Goal: Information Seeking & Learning: Learn about a topic

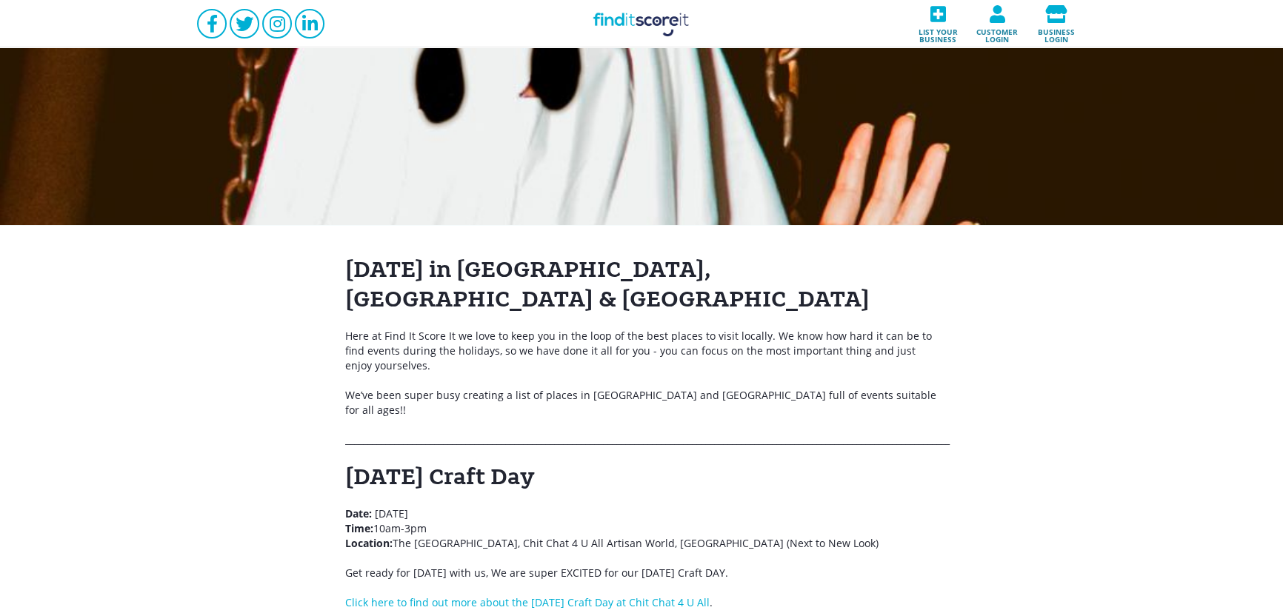
click at [621, 36] on link "Find it Score it" at bounding box center [641, 23] width 148 height 47
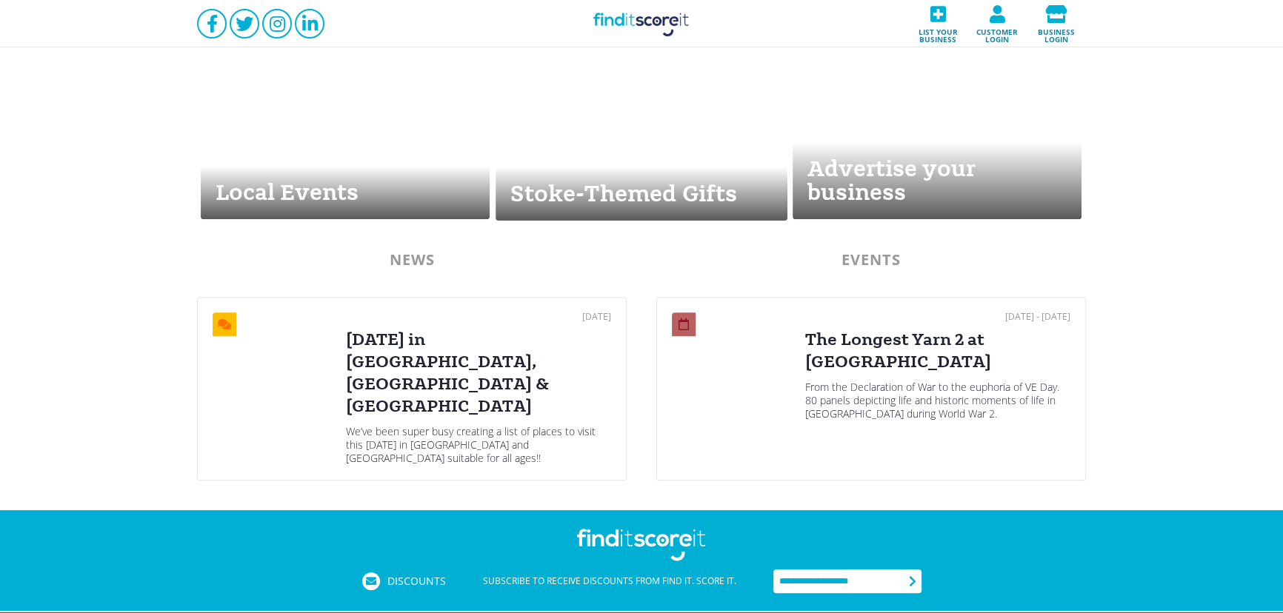
scroll to position [715, 0]
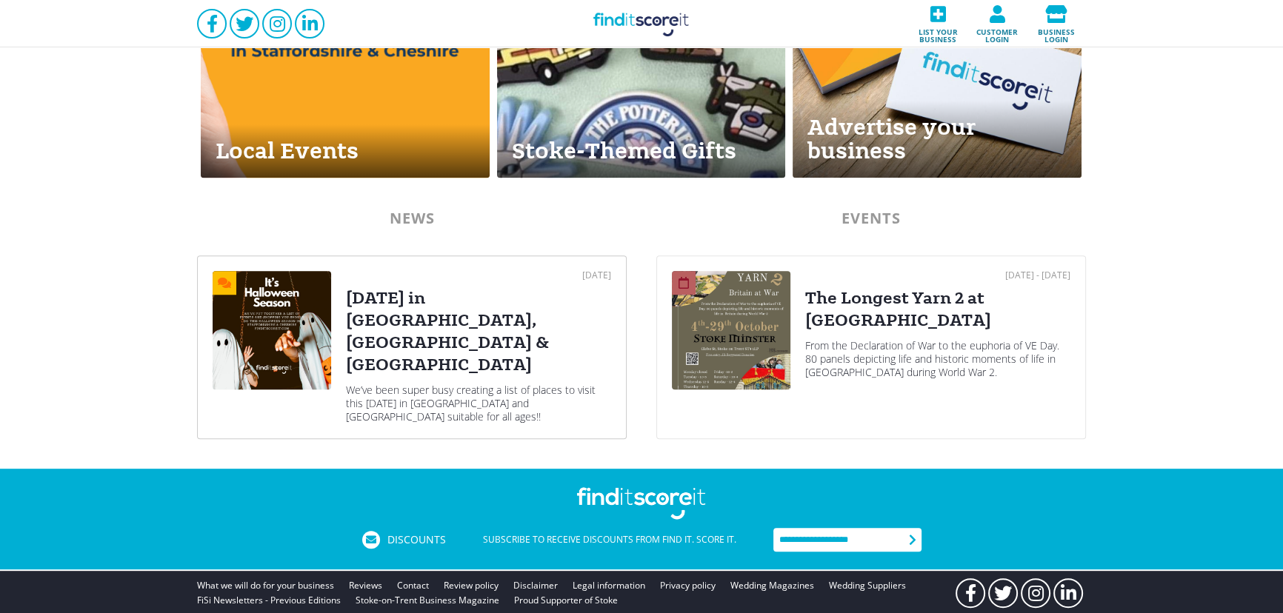
click at [453, 322] on div "Halloween in Stoke-on-Trent, Staffordshire & Cheshire" at bounding box center [478, 331] width 265 height 89
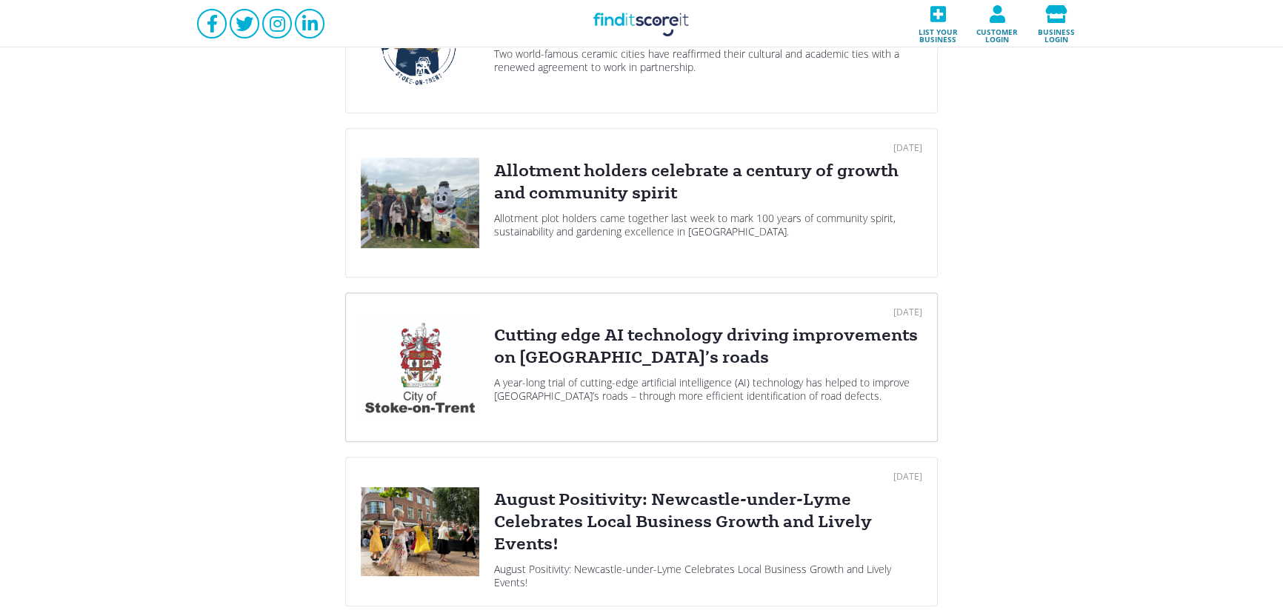
scroll to position [1077, 0]
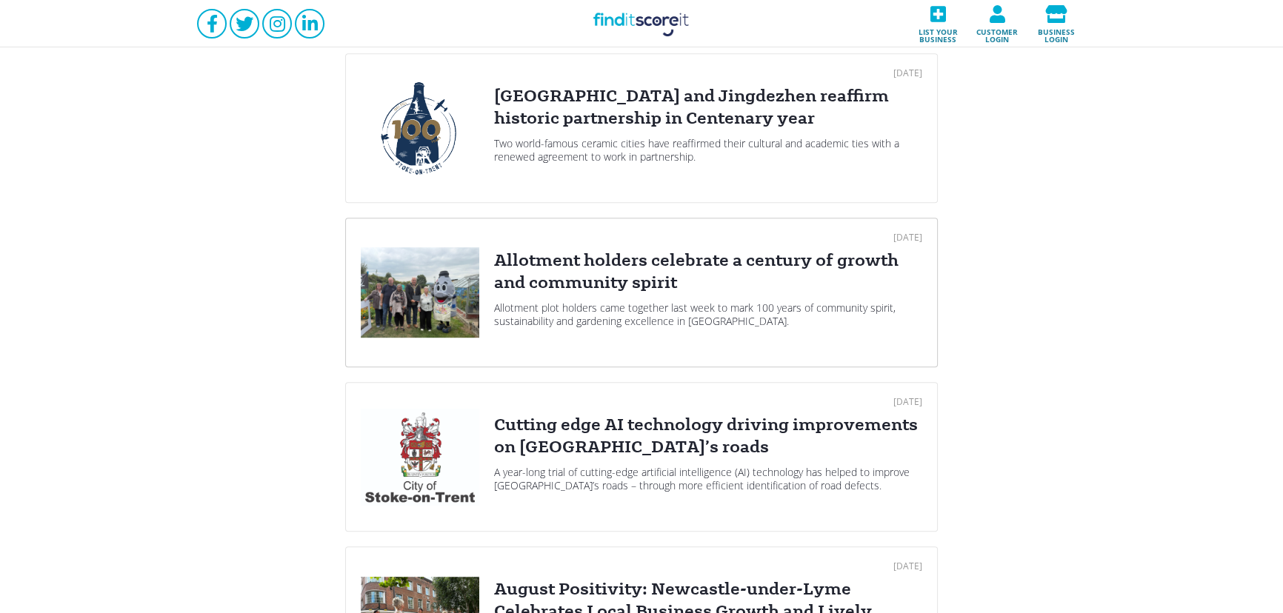
click at [711, 267] on div "Allotment holders celebrate a century of growth and community spirit" at bounding box center [708, 272] width 428 height 44
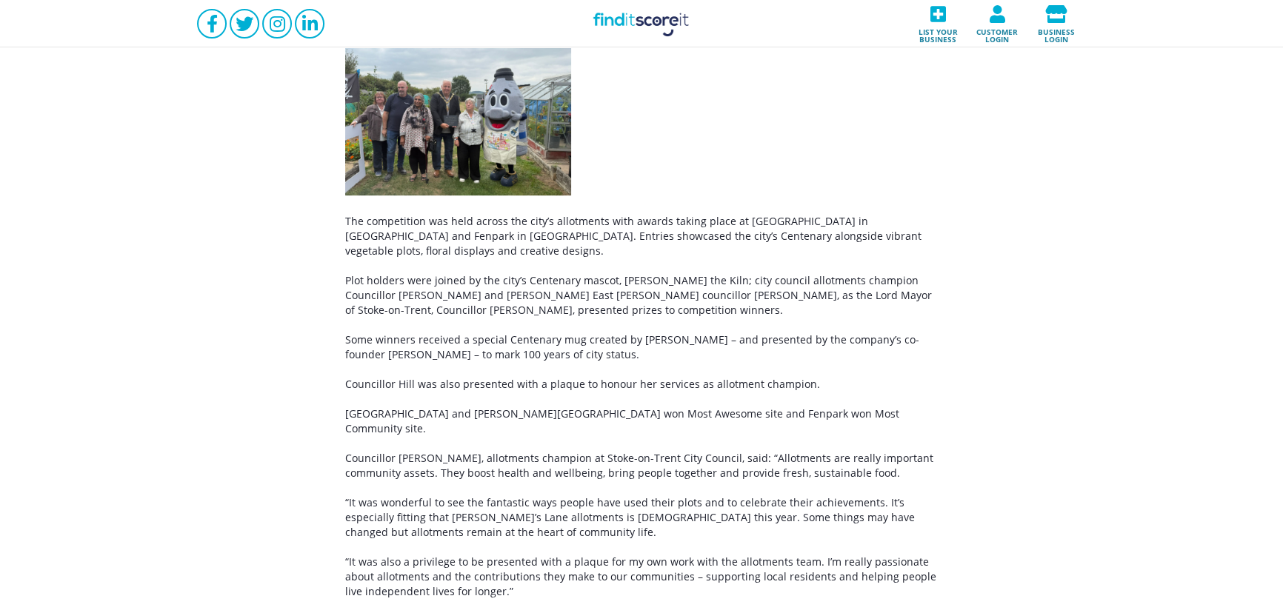
scroll to position [269, 0]
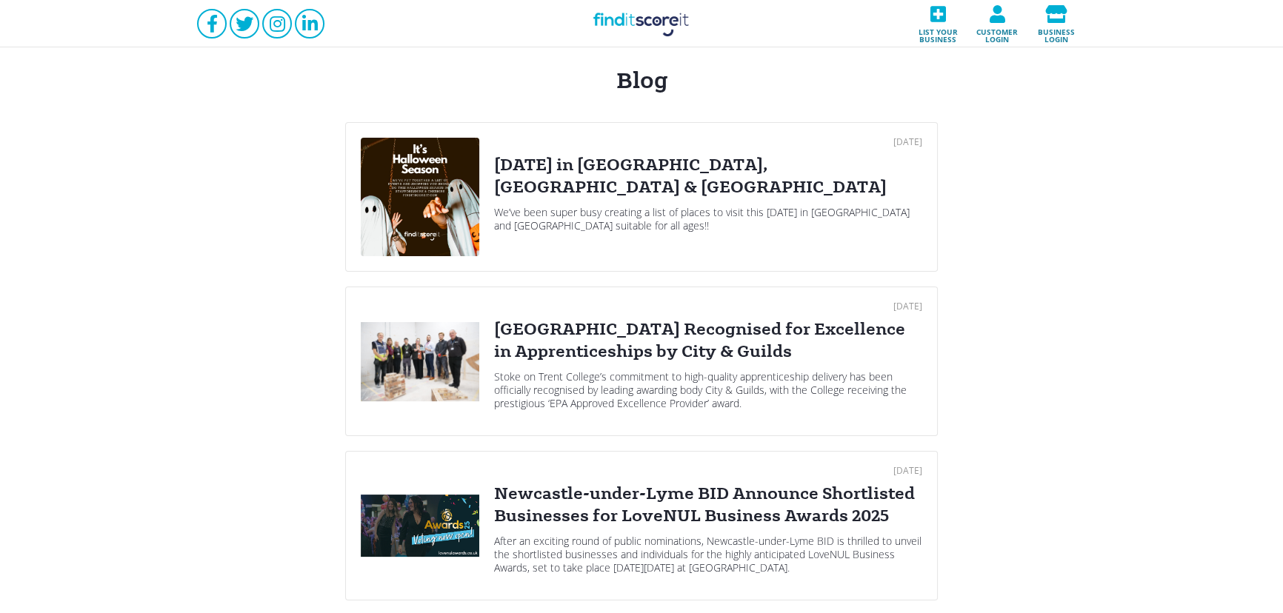
scroll to position [64, 0]
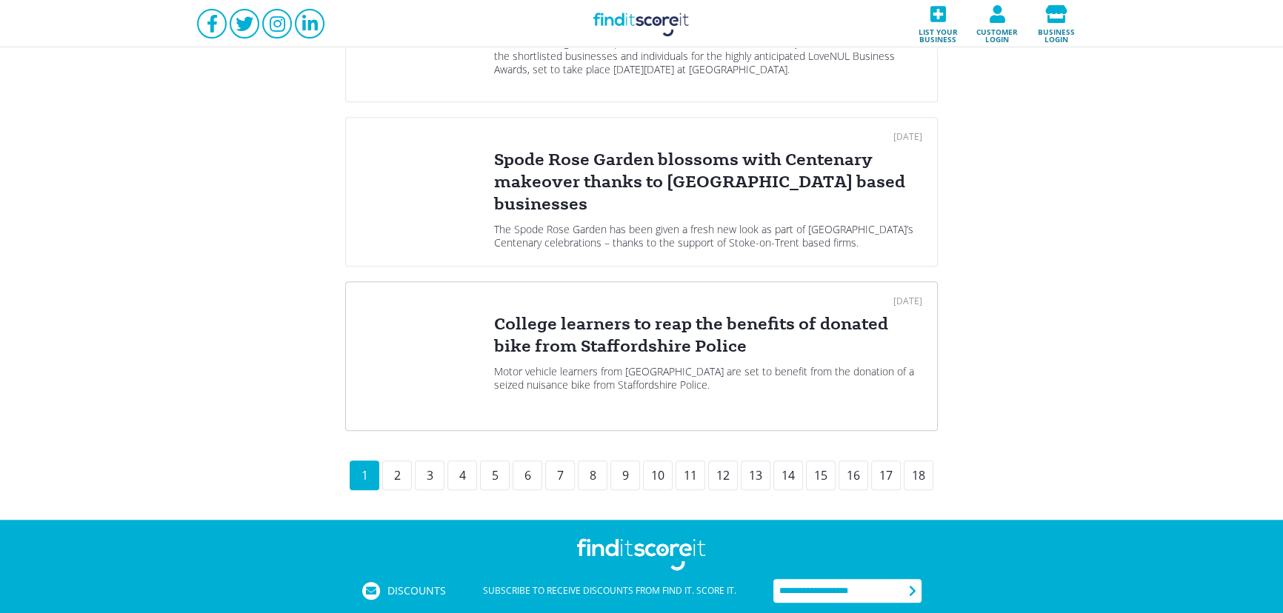
scroll to position [1591, 0]
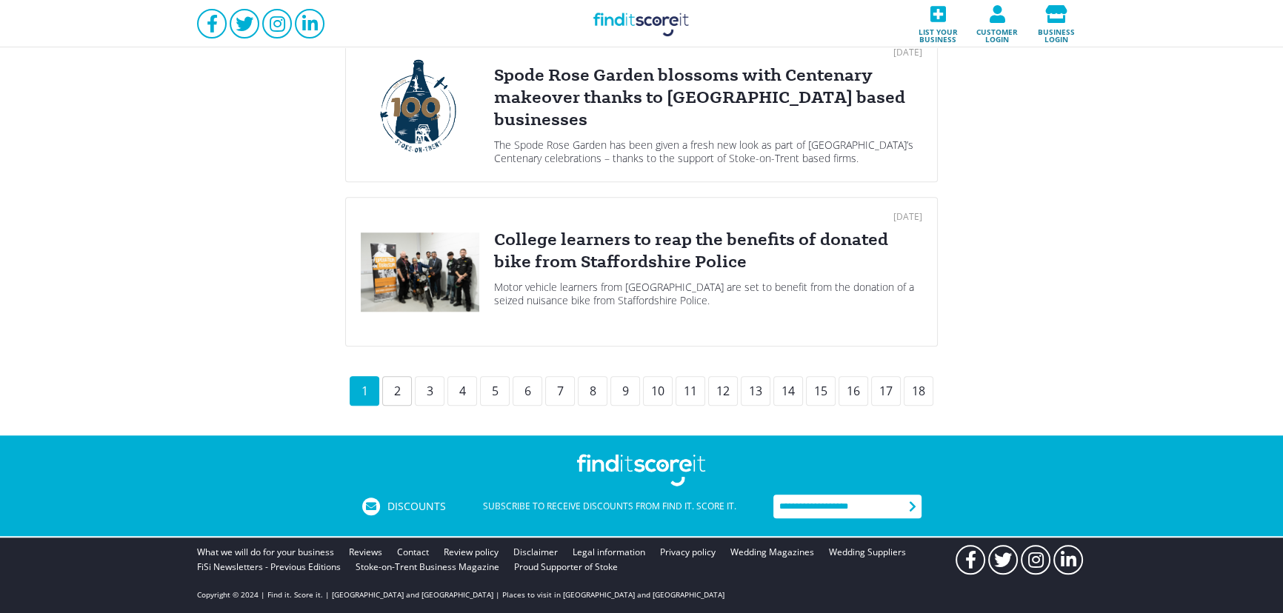
click at [400, 381] on div "2" at bounding box center [397, 391] width 30 height 30
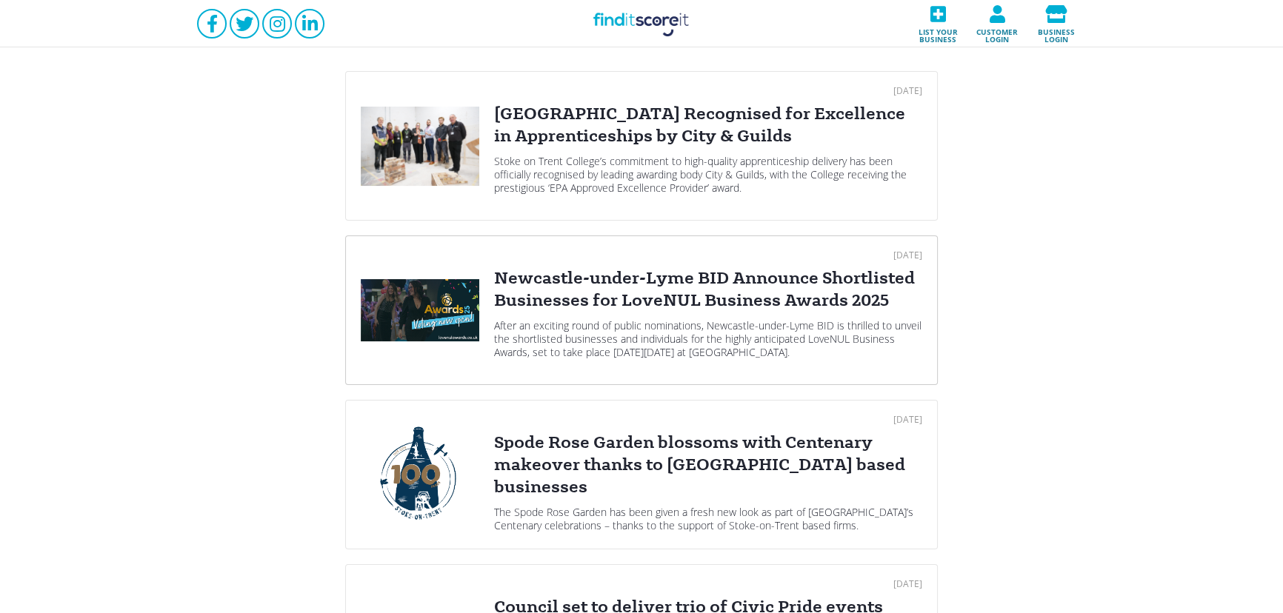
scroll to position [269, 0]
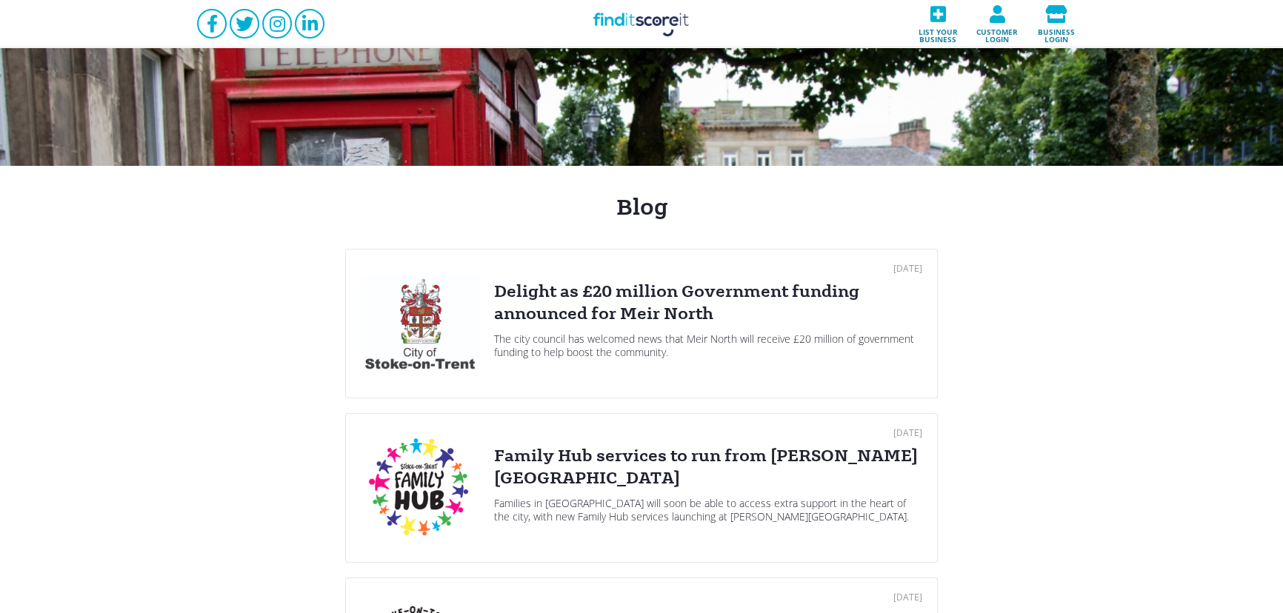
scroll to position [89, 0]
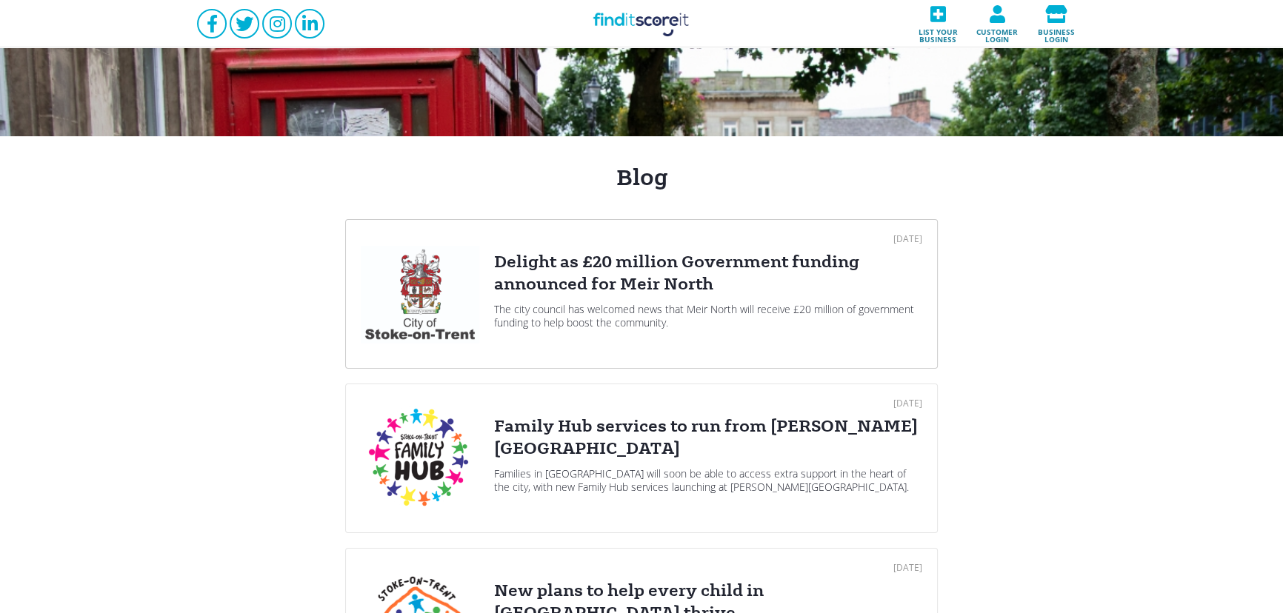
click at [518, 264] on div "Delight as £20 million Government funding announced for Meir North" at bounding box center [708, 273] width 428 height 44
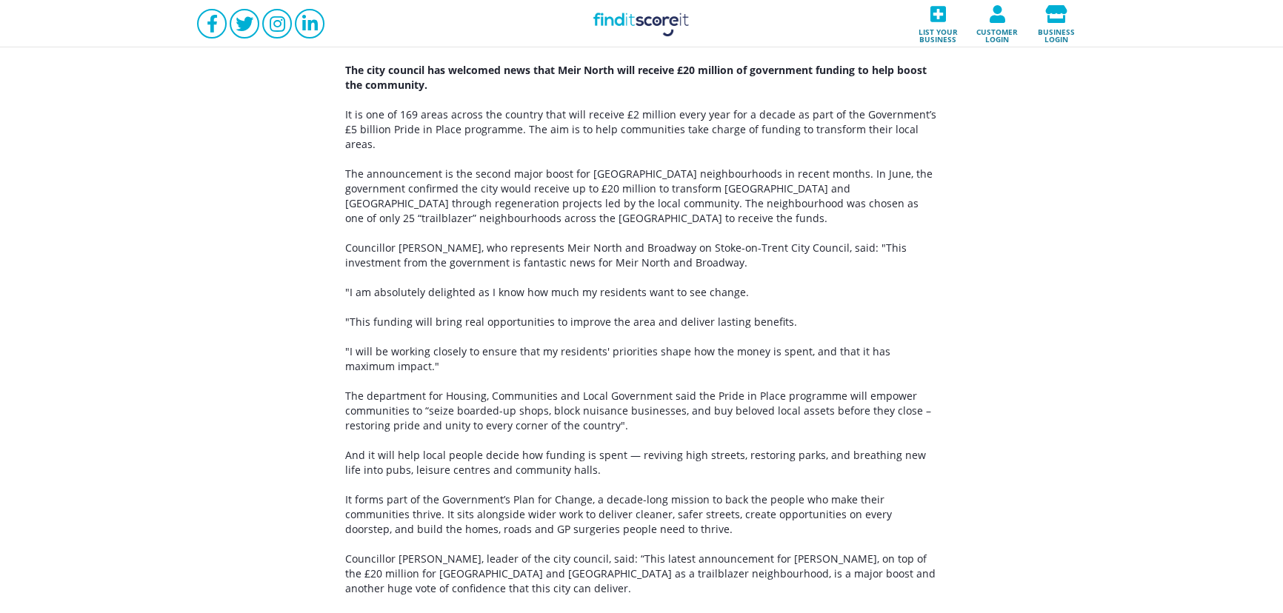
scroll to position [493, 0]
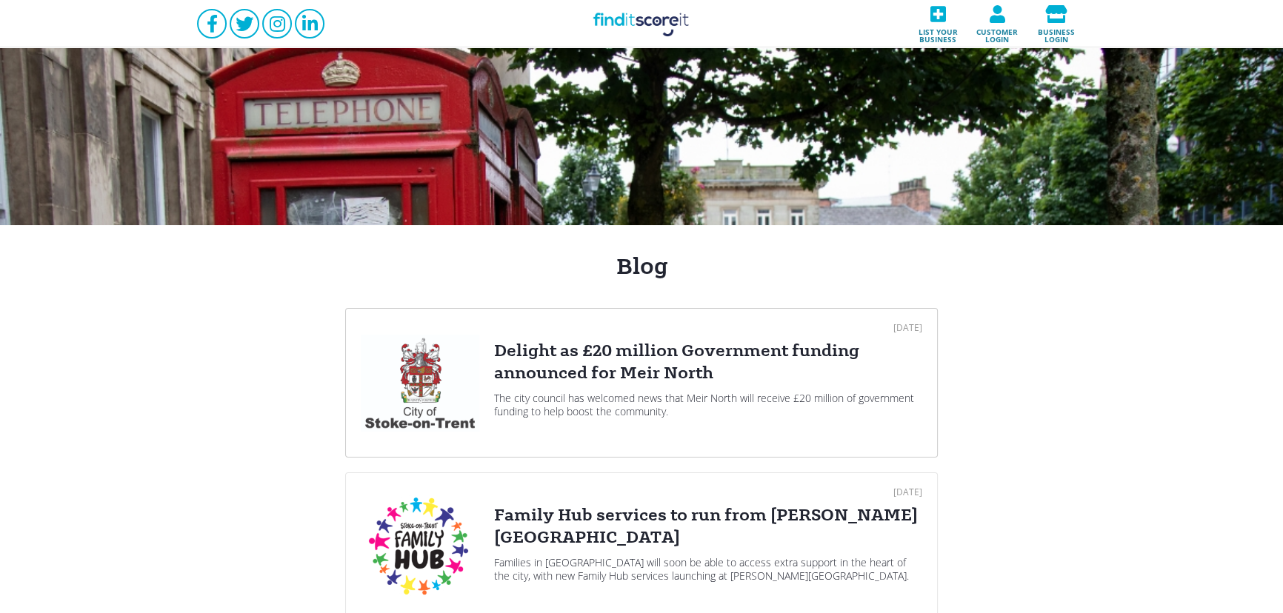
drag, startPoint x: 651, startPoint y: 358, endPoint x: 397, endPoint y: 148, distance: 329.3
click at [651, 358] on div "Delight as £20 million Government funding announced for Meir North" at bounding box center [708, 362] width 428 height 44
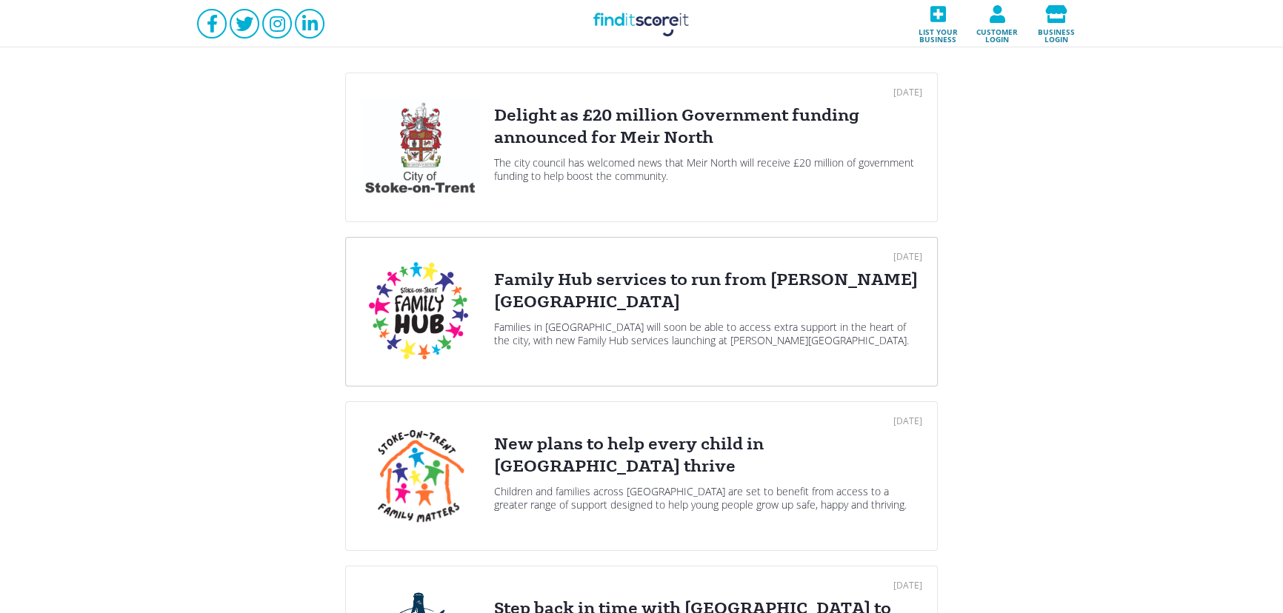
scroll to position [269, 0]
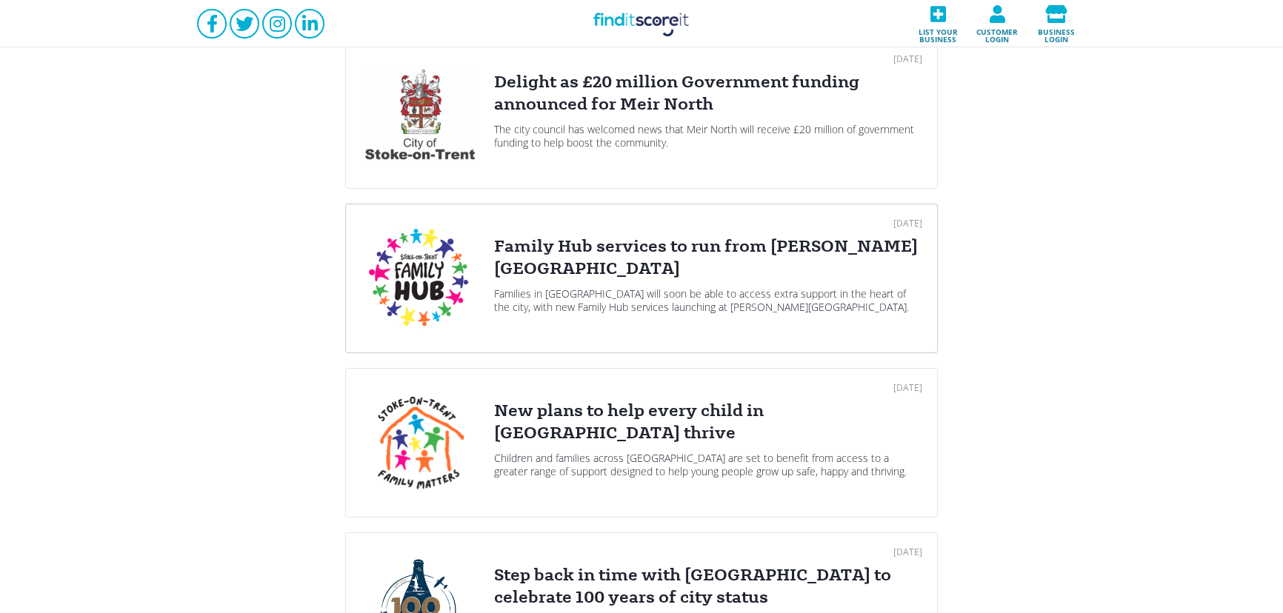
click at [637, 287] on div "Families in Stoke-on-Trent will soon be able to access extra support in the hea…" at bounding box center [708, 300] width 428 height 27
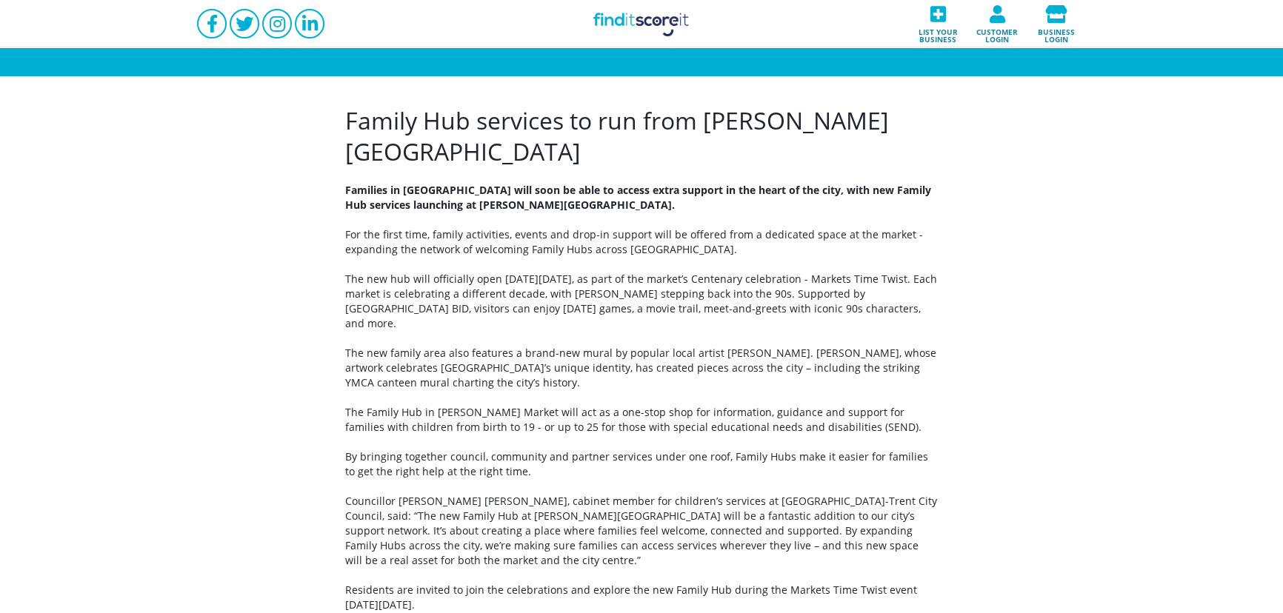
scroll to position [179, 0]
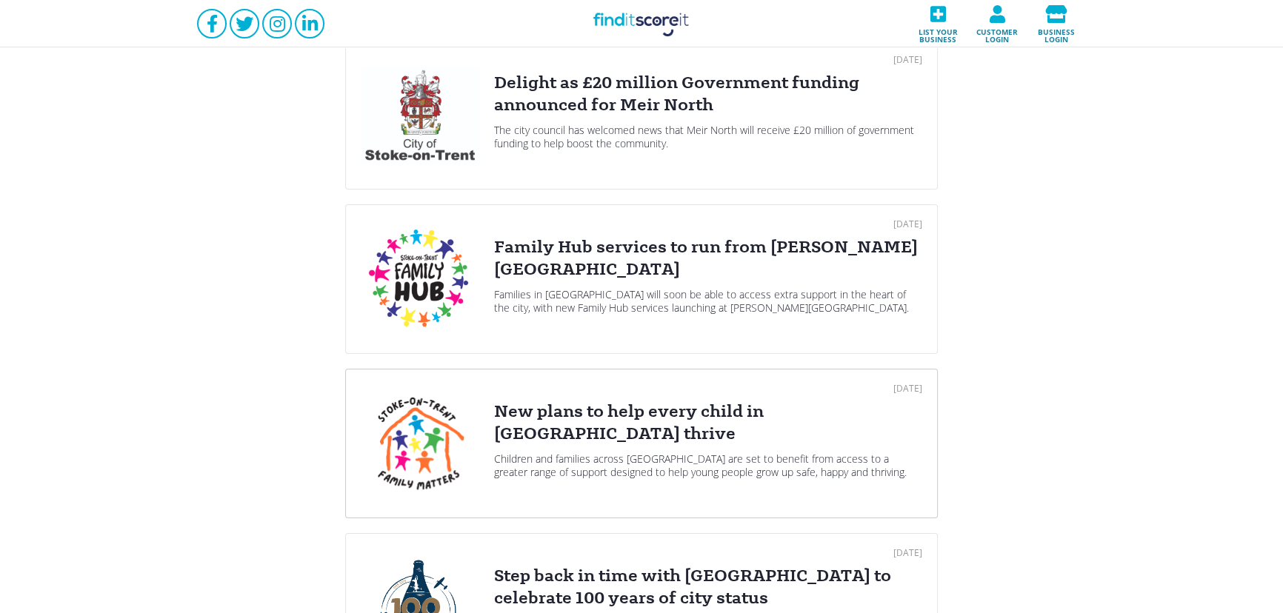
scroll to position [269, 0]
click at [643, 403] on div "New plans to help every child in Stoke-on-Trent thrive" at bounding box center [708, 422] width 428 height 44
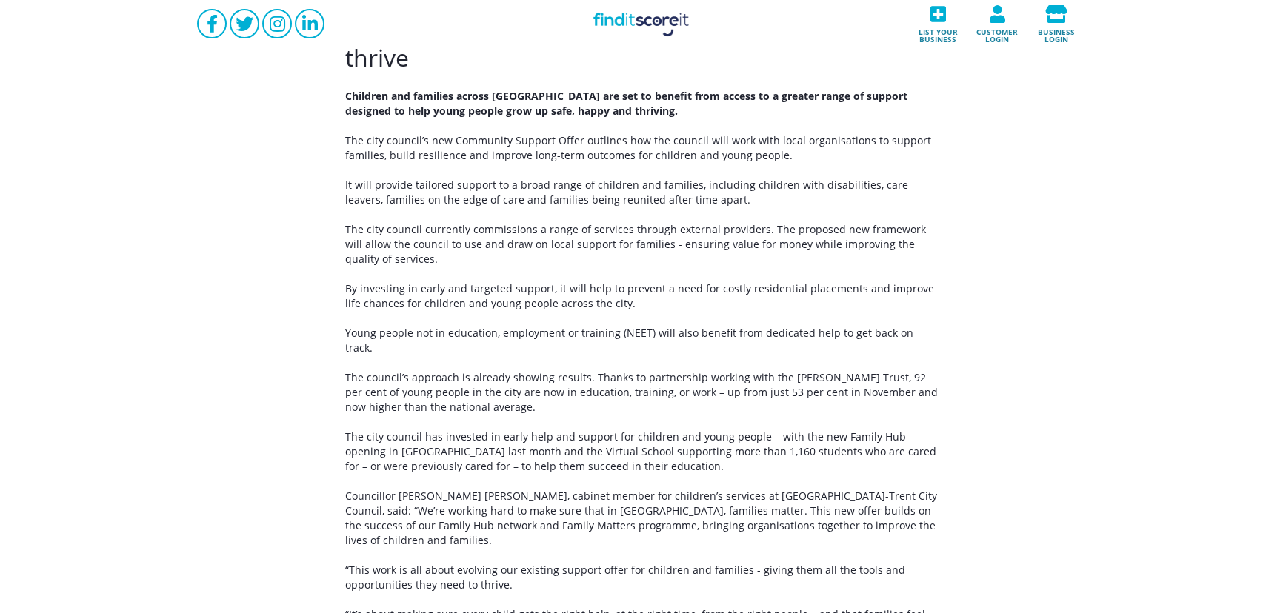
scroll to position [269, 0]
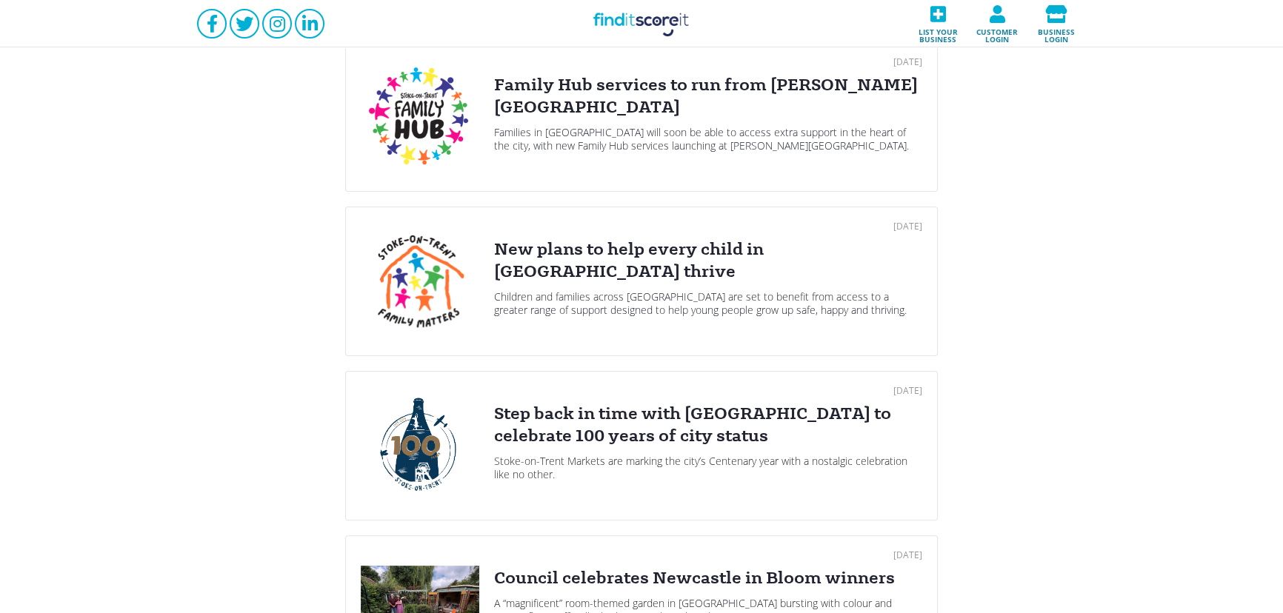
scroll to position [538, 0]
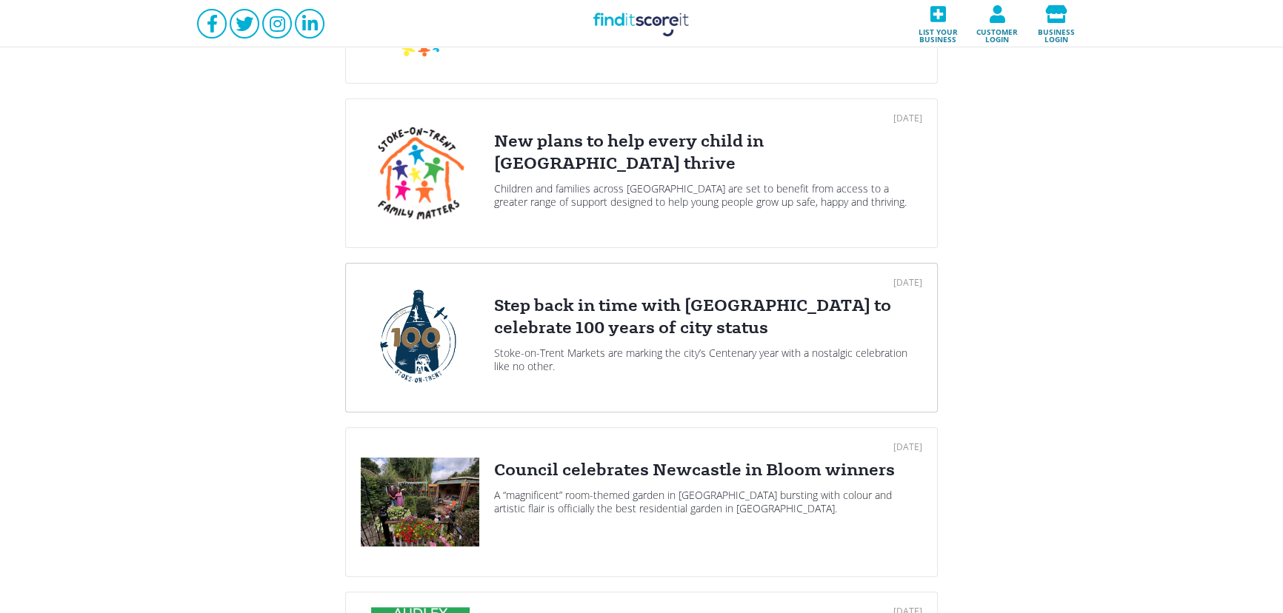
click at [567, 313] on div "Step back in time with Stoke-on-Trent Markets to celebrate 100 years of city st…" at bounding box center [708, 317] width 428 height 44
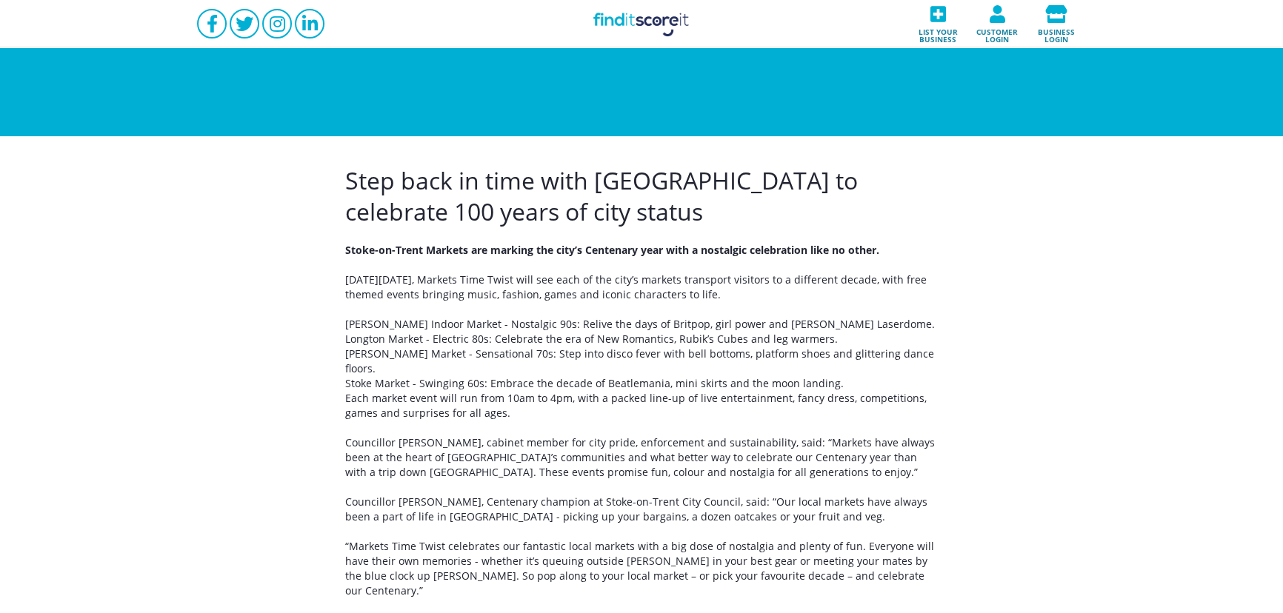
scroll to position [179, 0]
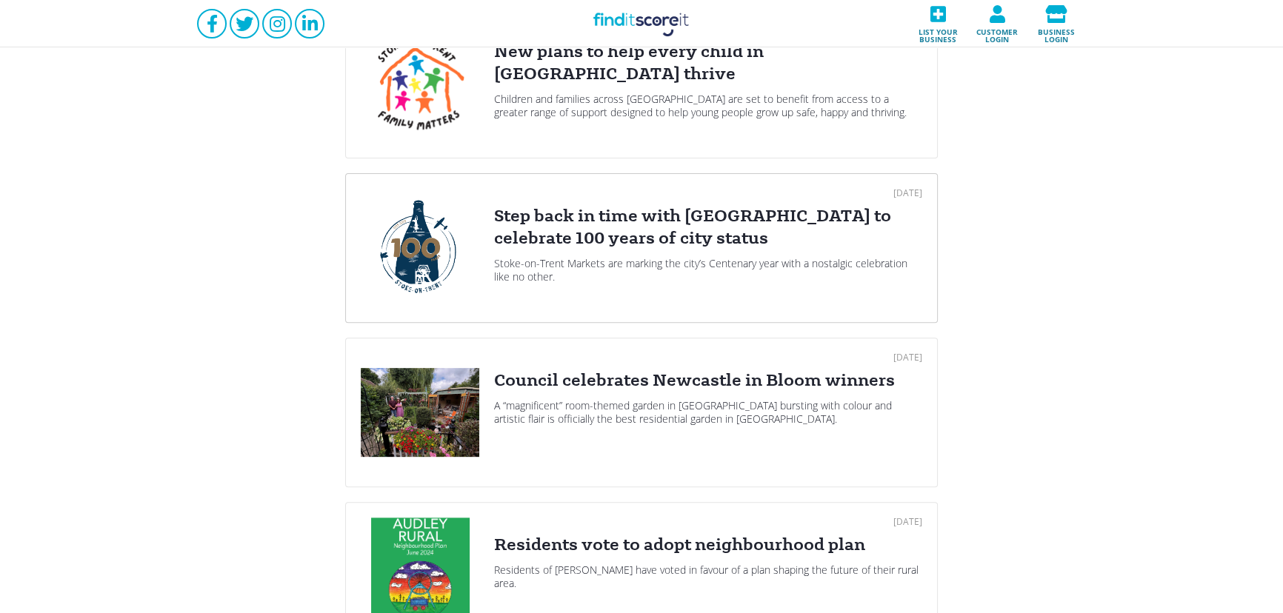
scroll to position [718, 0]
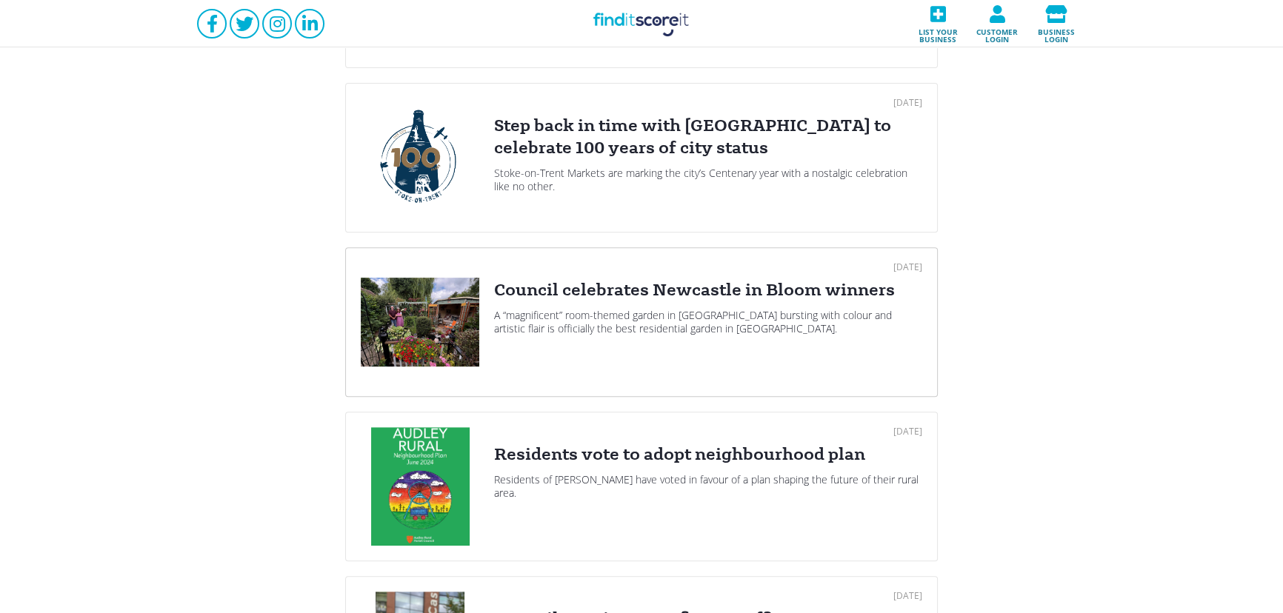
click at [551, 290] on div "Council celebrates Newcastle in Bloom winners" at bounding box center [708, 290] width 428 height 22
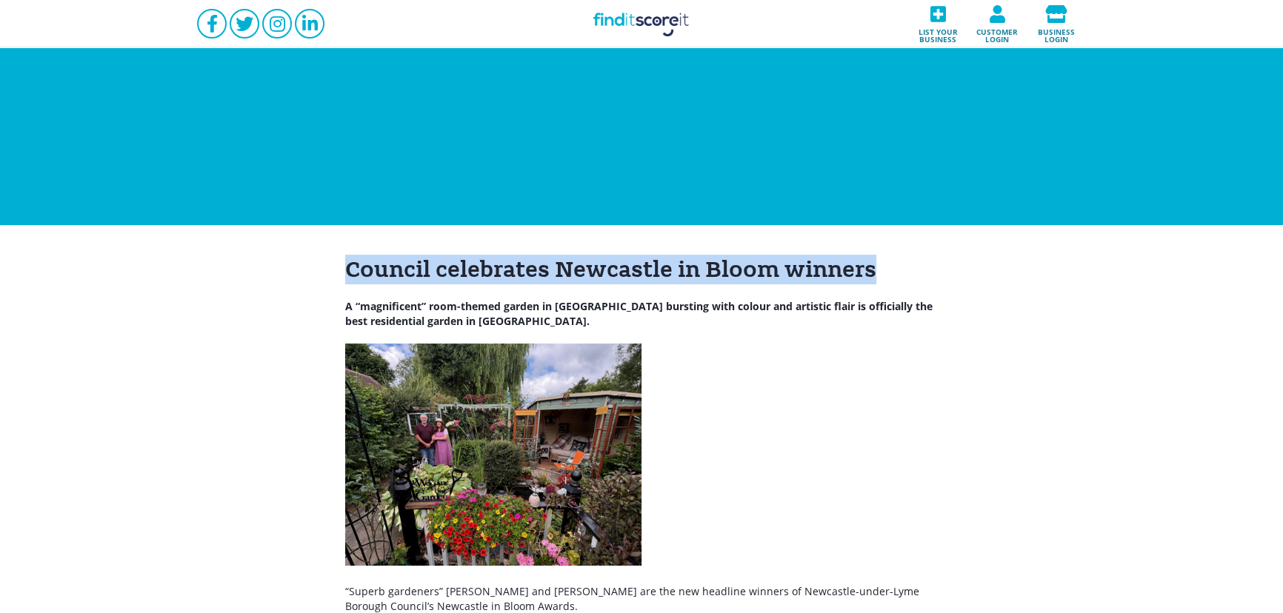
drag, startPoint x: 914, startPoint y: 275, endPoint x: 315, endPoint y: 273, distance: 599.2
copy h1 "Council celebrates Newcastle in Bloom winners"
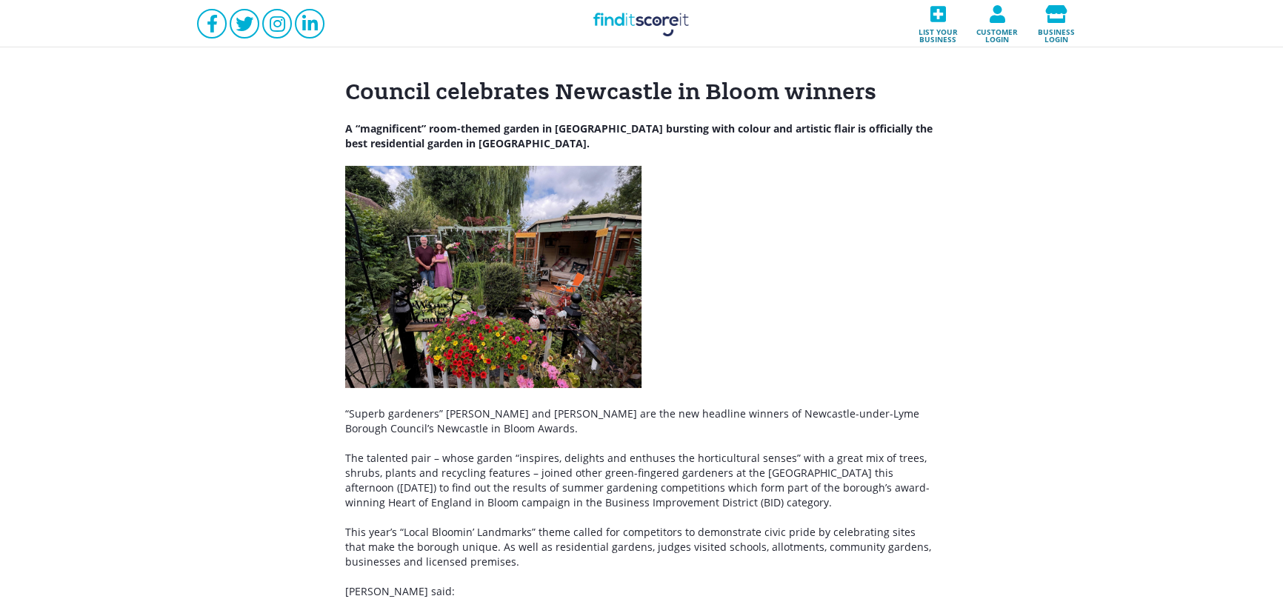
scroll to position [179, 0]
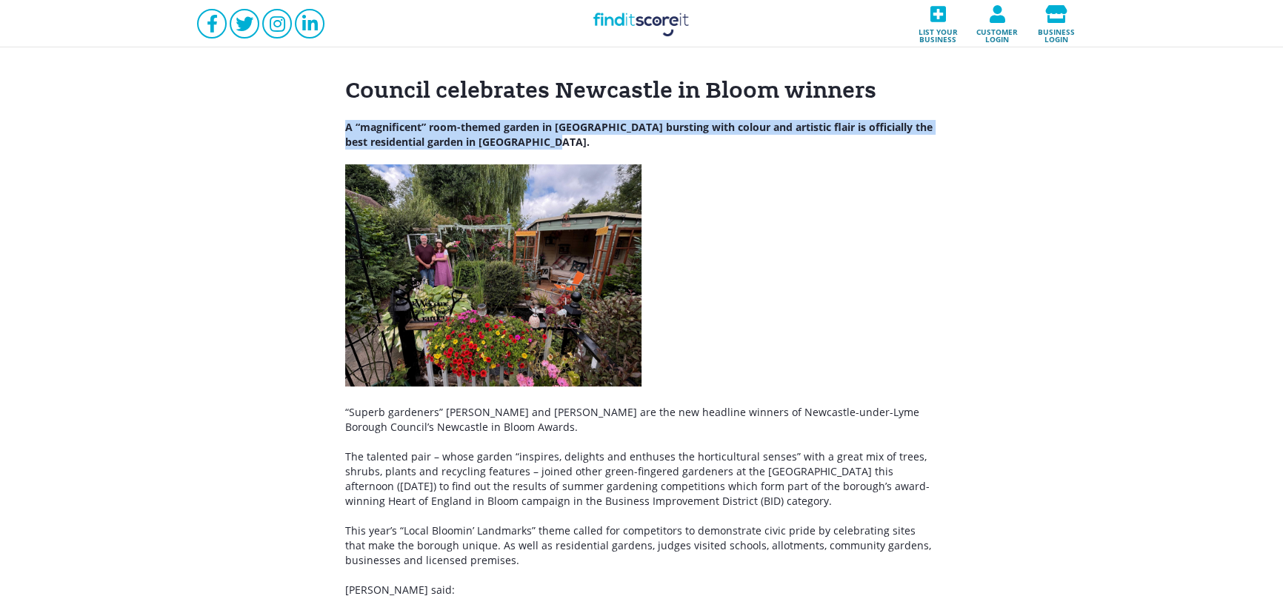
drag, startPoint x: 340, startPoint y: 125, endPoint x: 620, endPoint y: 140, distance: 280.3
copy strong "A “magnificent” room-themed garden in Newcastle bursting with colour and artist…"
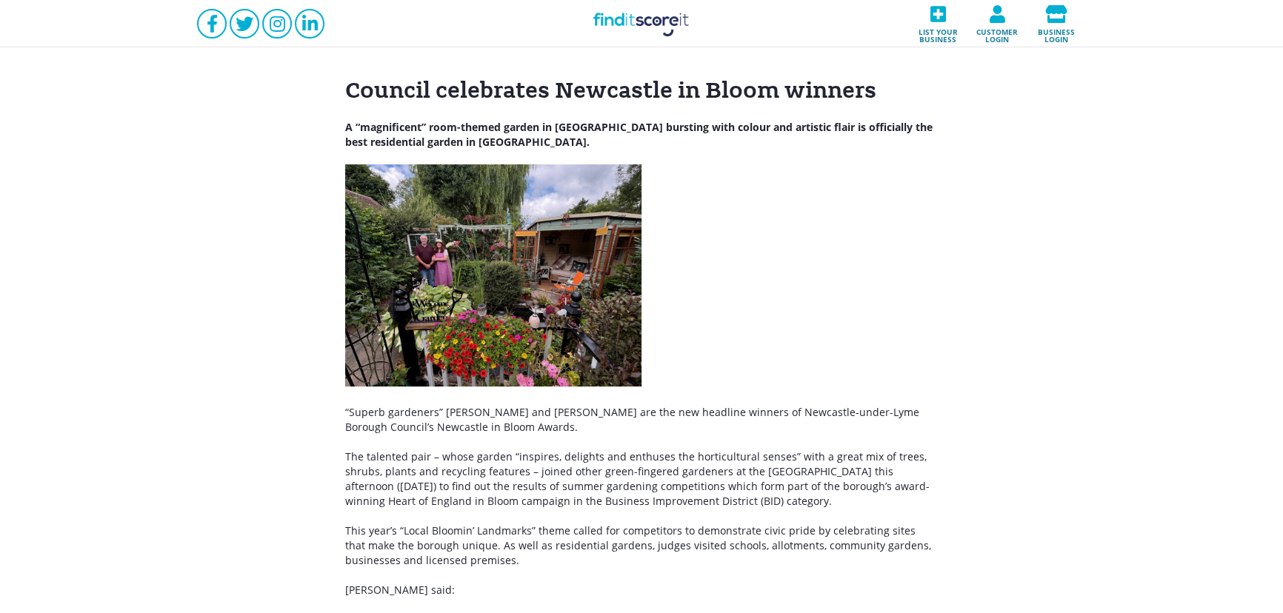
click at [635, 422] on p "“Superb gardeners” Val Rogers and Chris Walters are the new headline winners of…" at bounding box center [641, 420] width 592 height 30
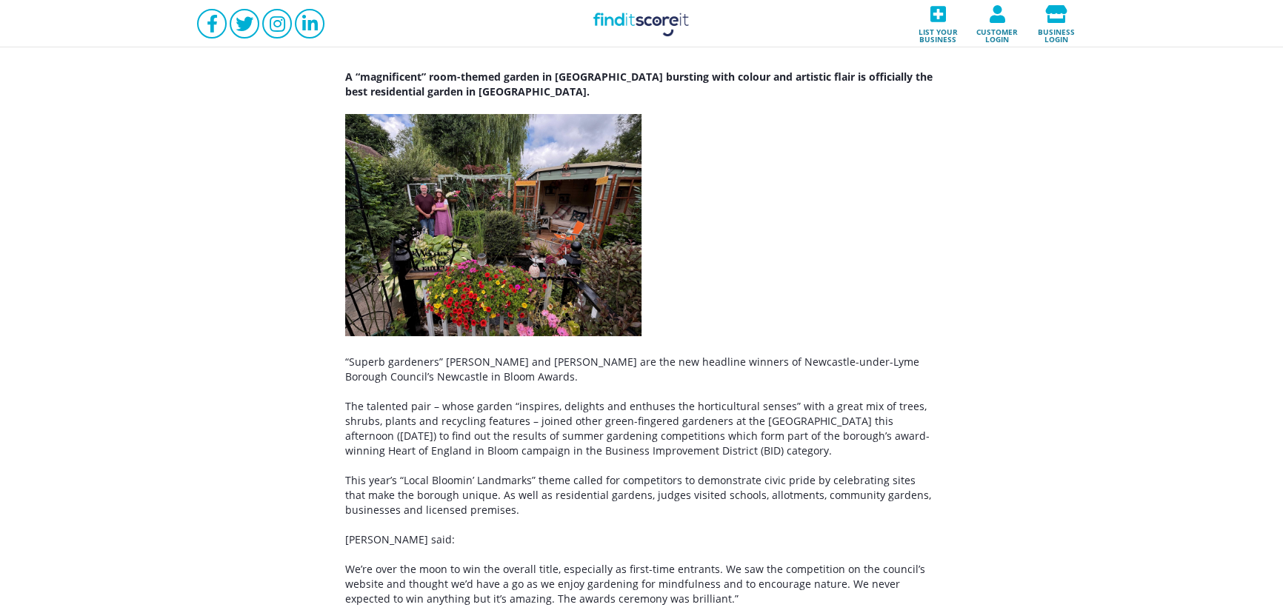
scroll to position [269, 0]
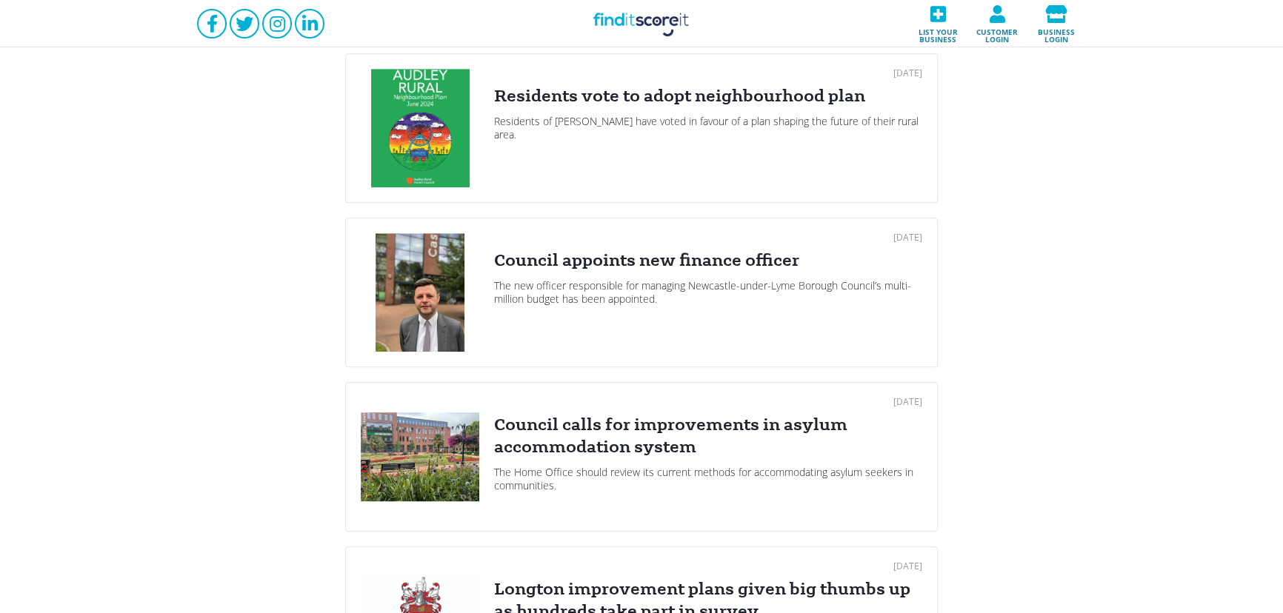
scroll to position [1166, 0]
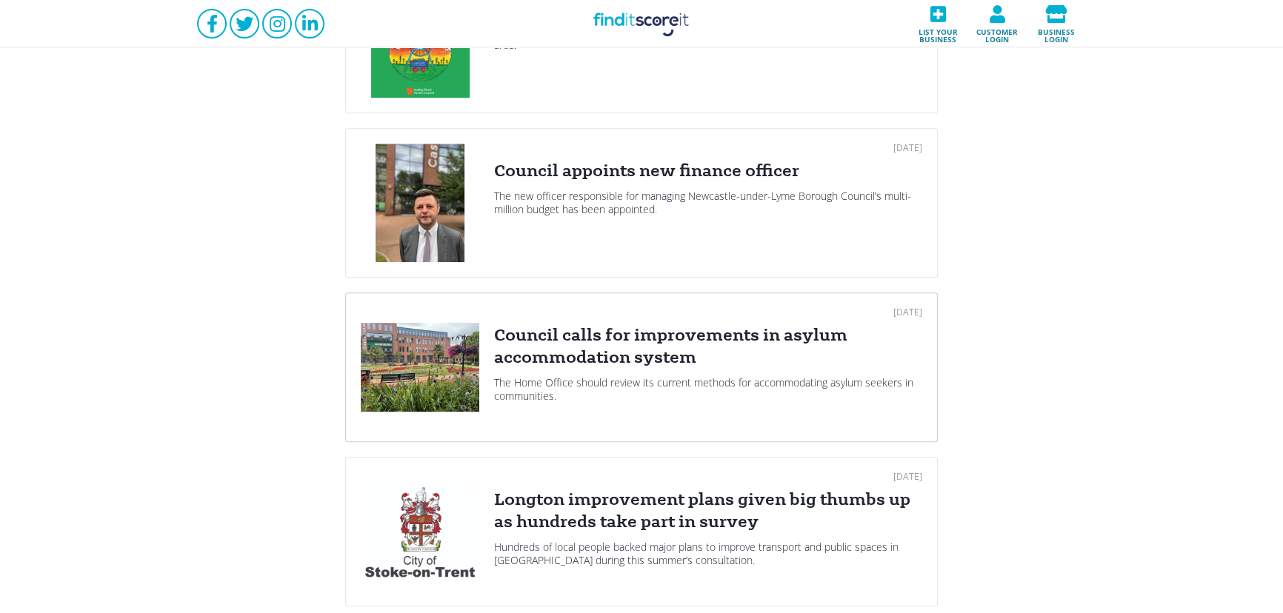
click at [437, 339] on div at bounding box center [420, 367] width 118 height 118
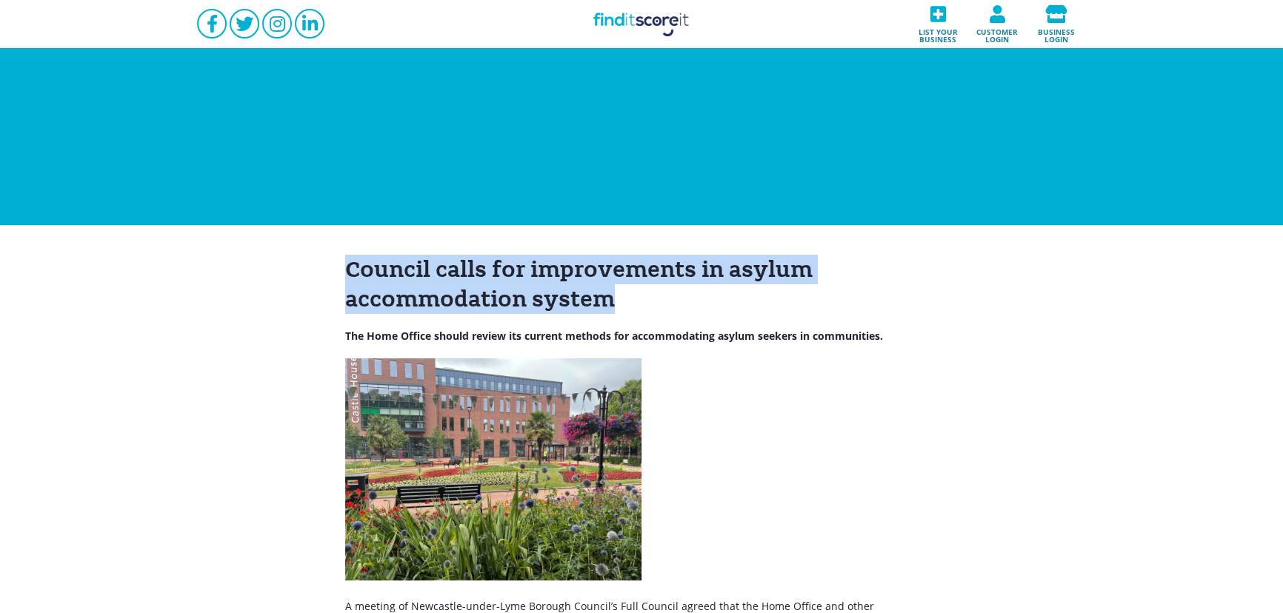
drag, startPoint x: 618, startPoint y: 296, endPoint x: 273, endPoint y: 247, distance: 349.3
copy h1 "Council calls for improvements in asylum accommodation system"
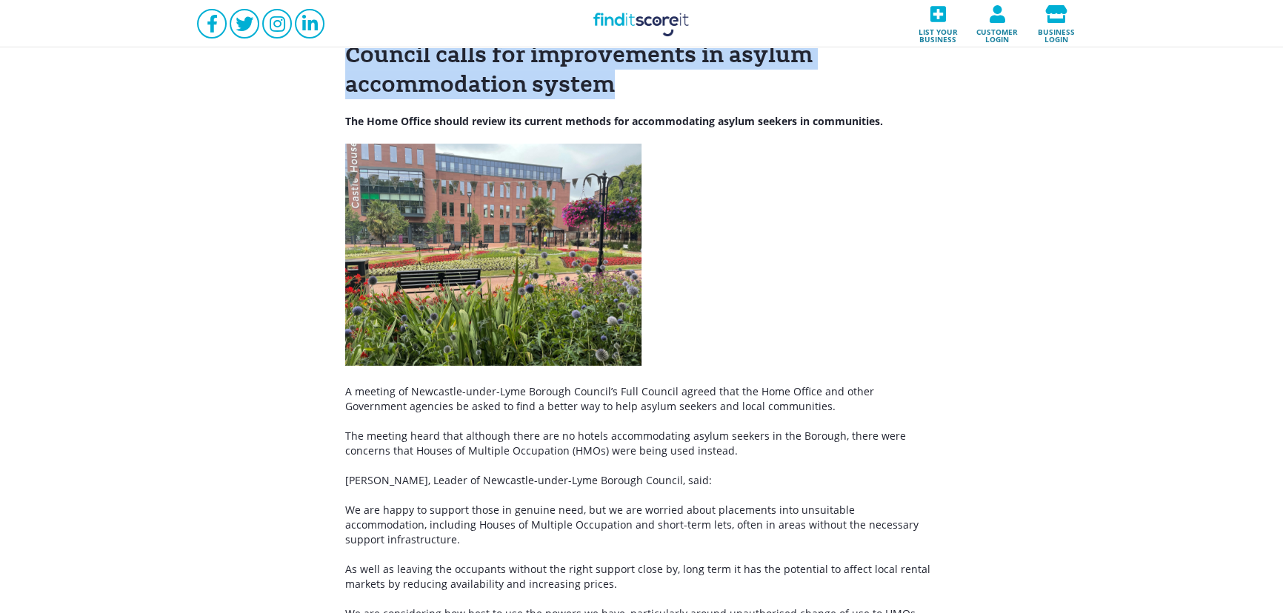
scroll to position [179, 0]
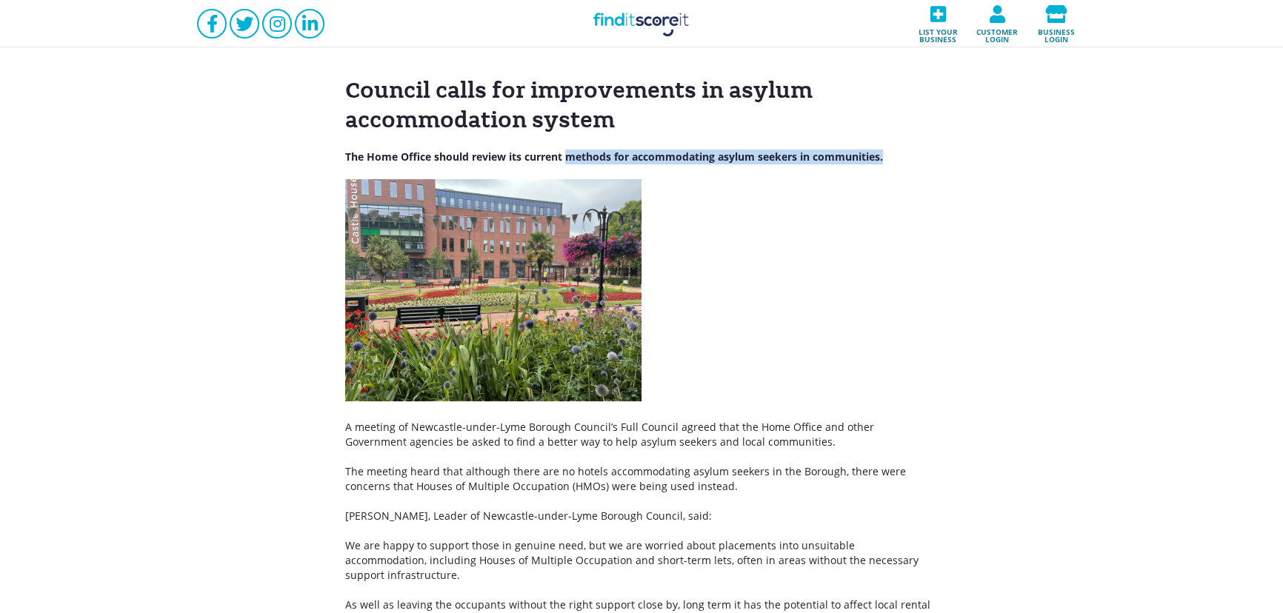
drag, startPoint x: 892, startPoint y: 151, endPoint x: 555, endPoint y: 153, distance: 337.0
click at [555, 153] on p "The Home Office should review its current methods for accommodating asylum seek…" at bounding box center [641, 157] width 592 height 15
click at [478, 430] on p "A meeting of Newcastle-under-Lyme Borough Council’s Full Council agreed that th…" at bounding box center [641, 435] width 592 height 30
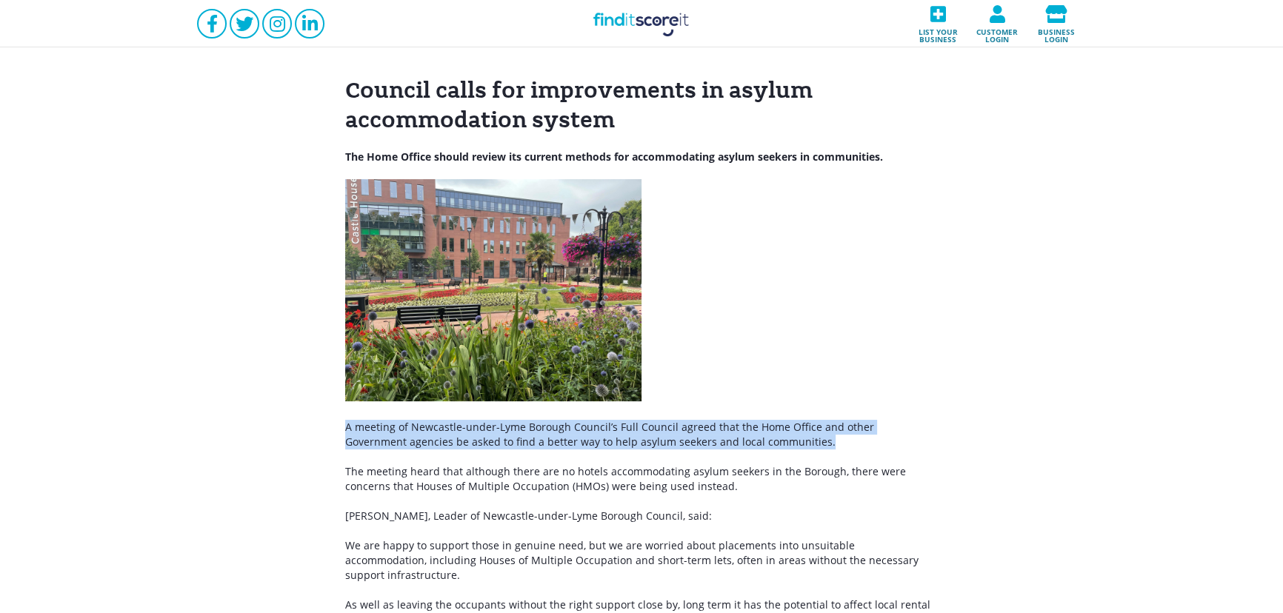
drag, startPoint x: 800, startPoint y: 444, endPoint x: 345, endPoint y: 429, distance: 455.0
click at [345, 429] on p "A meeting of Newcastle-under-Lyme Borough Council’s Full Council agreed that th…" at bounding box center [641, 435] width 592 height 30
copy p "A meeting of Newcastle-under-Lyme Borough Council’s Full Council agreed that th…"
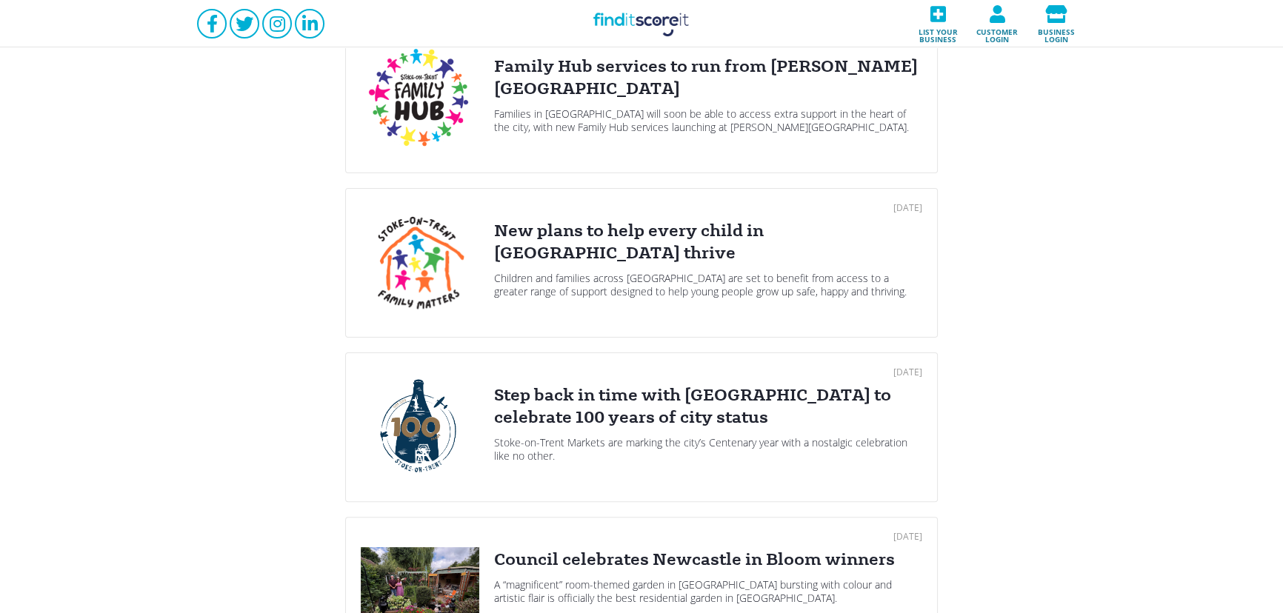
scroll to position [628, 0]
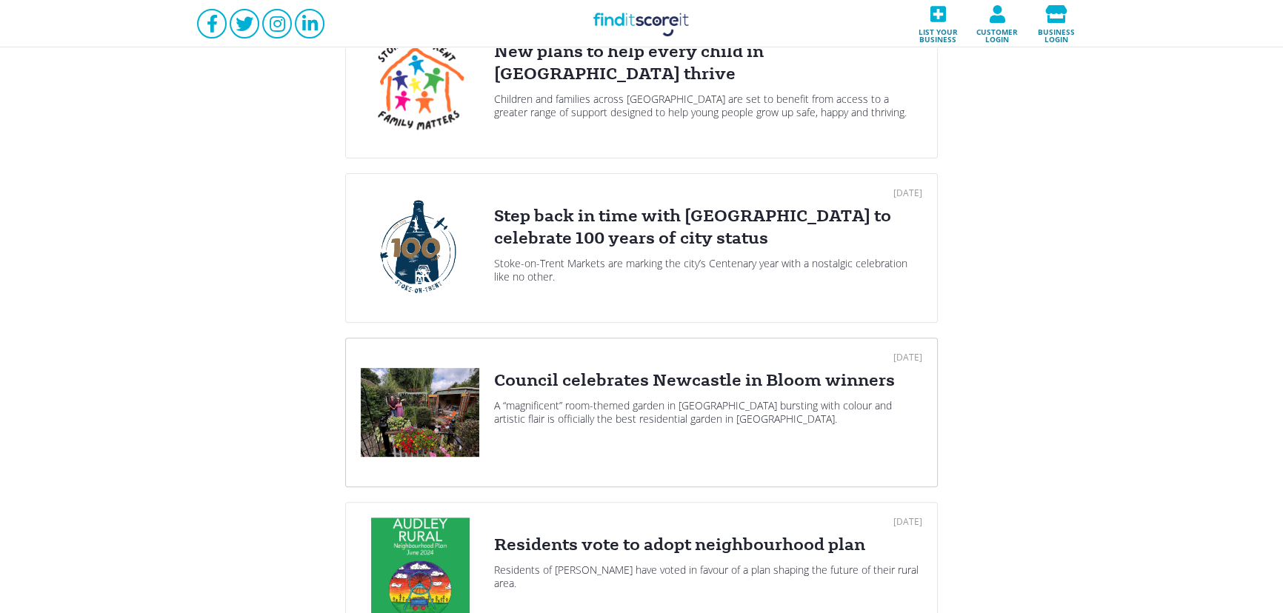
click at [589, 373] on div "Council celebrates Newcastle in Bloom winners" at bounding box center [708, 381] width 428 height 22
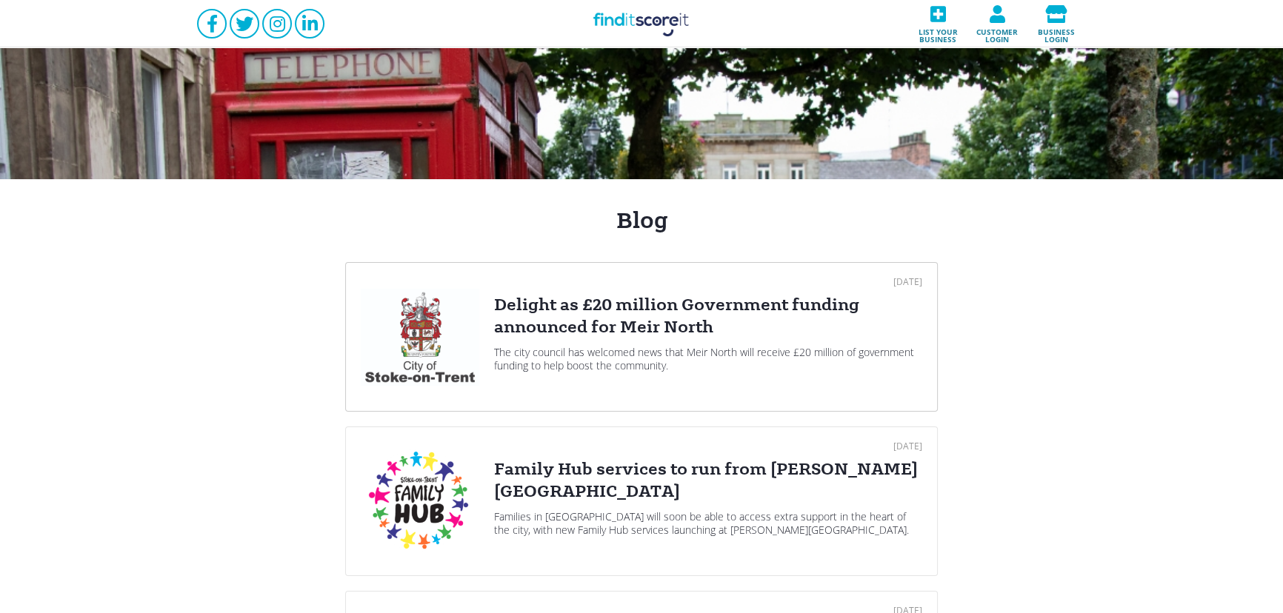
scroll to position [89, 0]
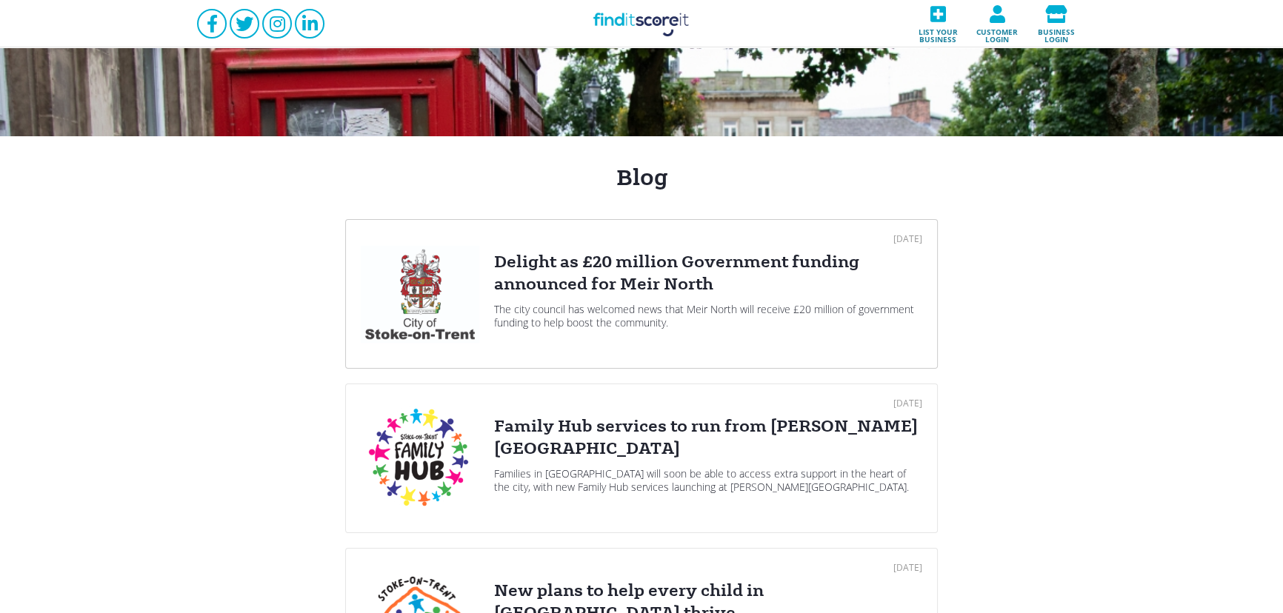
click at [580, 280] on div "Delight as £20 million Government funding announced for Meir North" at bounding box center [708, 273] width 428 height 44
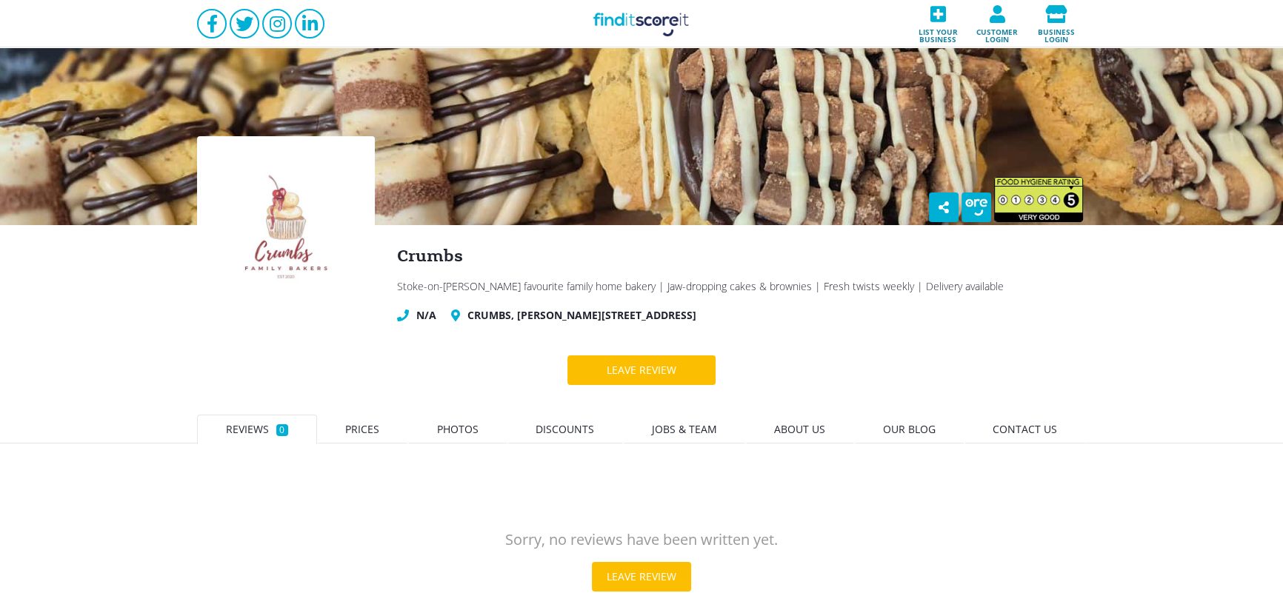
drag, startPoint x: 1058, startPoint y: 318, endPoint x: 452, endPoint y: 318, distance: 605.8
click at [452, 318] on div "N/A Crumbs, Bennett Precinct, Longton Exchange, Longton, Stoke-on-Trent, Staffo…" at bounding box center [741, 315] width 689 height 15
copy div "Crumbs, Bennett Precinct, Longton Exchange, Longton, Stoke-on-Trent, Staffordsh…"
drag, startPoint x: 687, startPoint y: 21, endPoint x: 798, endPoint y: 20, distance: 111.1
click at [687, 21] on link "Find it Score it" at bounding box center [641, 23] width 148 height 47
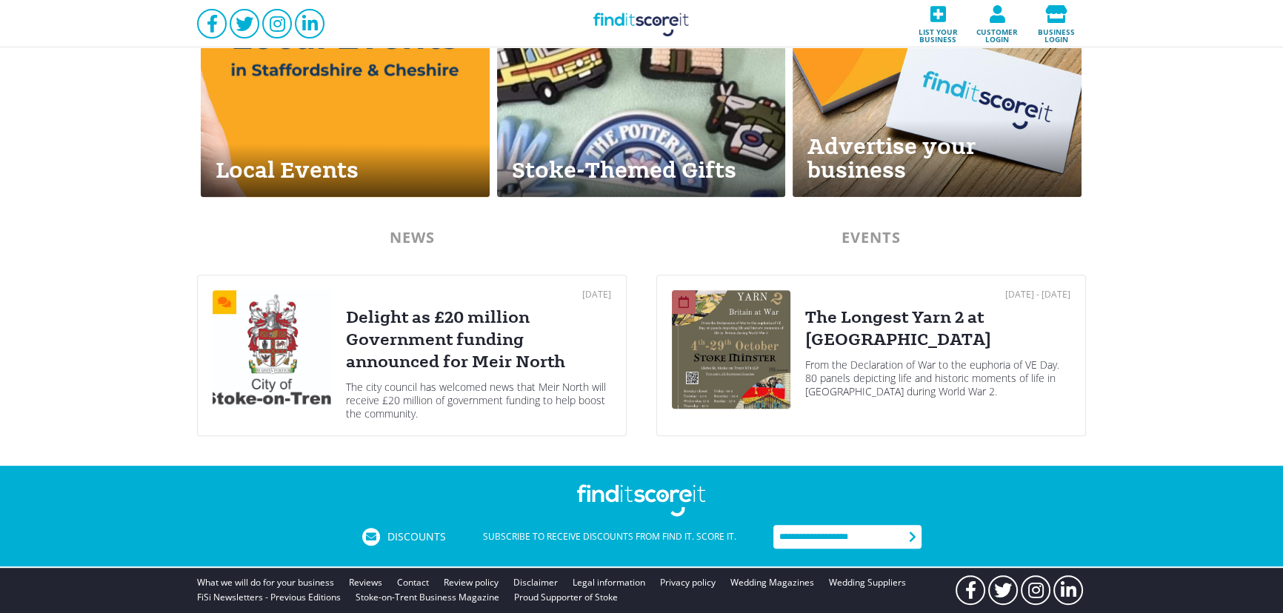
scroll to position [727, 0]
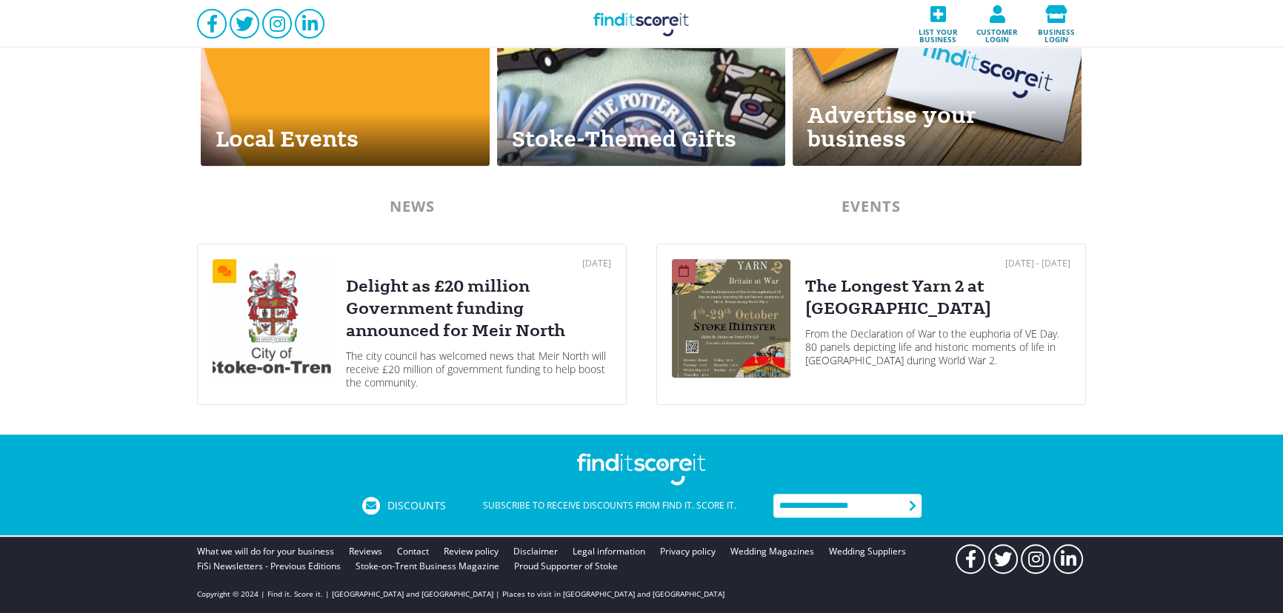
click at [789, 498] on input "text" at bounding box center [838, 506] width 130 height 24
type input "**********"
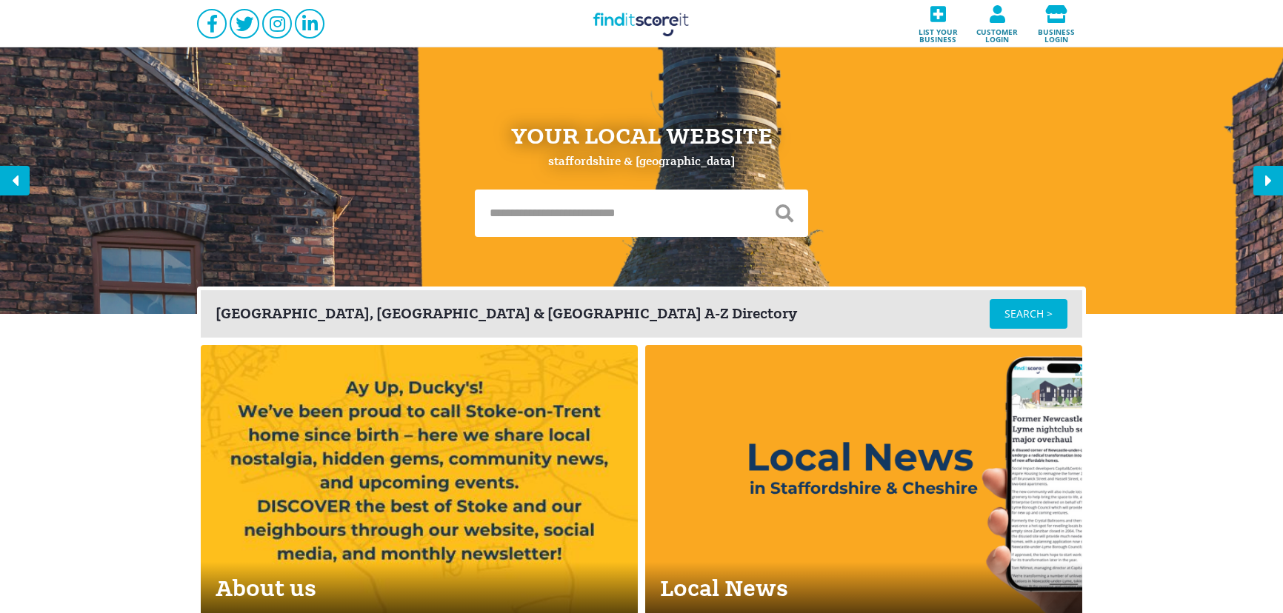
scroll to position [727, 0]
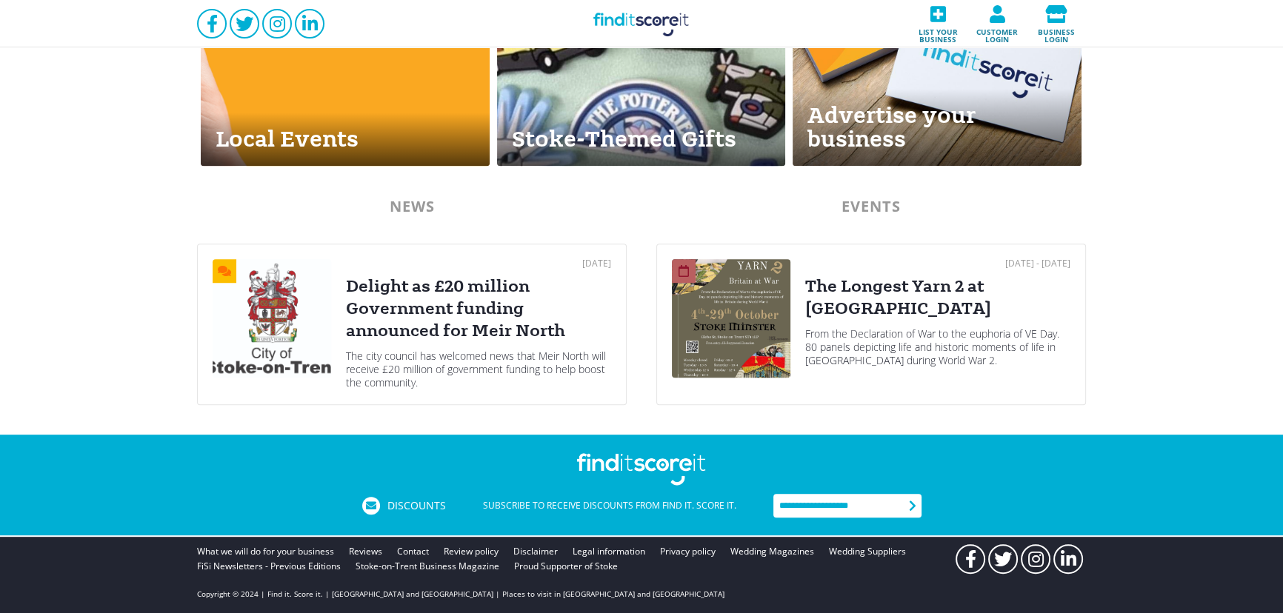
click at [850, 512] on input "text" at bounding box center [838, 506] width 130 height 24
paste input "**********"
type input "**********"
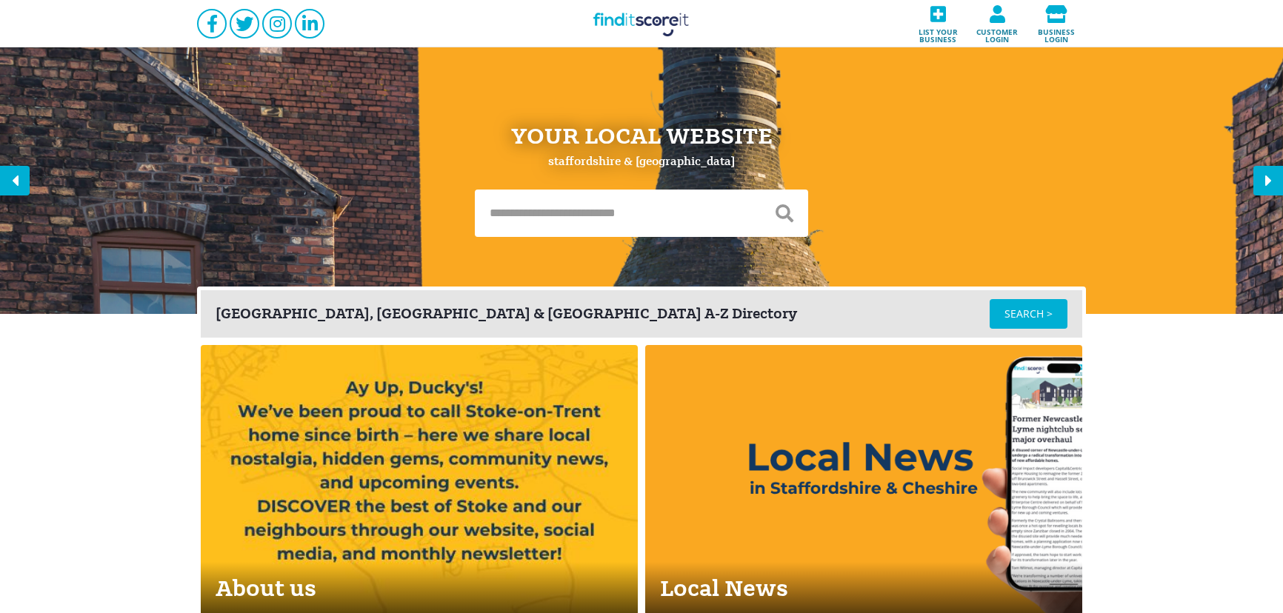
scroll to position [727, 0]
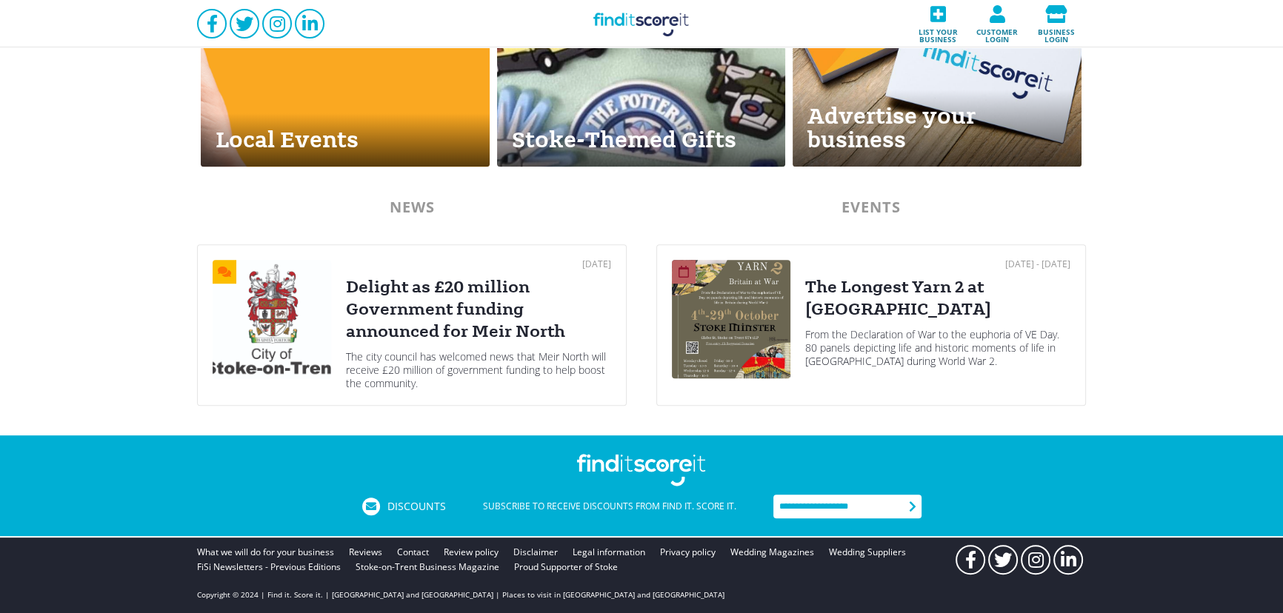
click at [823, 501] on input "text" at bounding box center [838, 507] width 130 height 24
drag, startPoint x: 896, startPoint y: 508, endPoint x: 770, endPoint y: 508, distance: 125.9
click at [770, 508] on div "**********" at bounding box center [641, 485] width 1283 height 101
type input "**********"
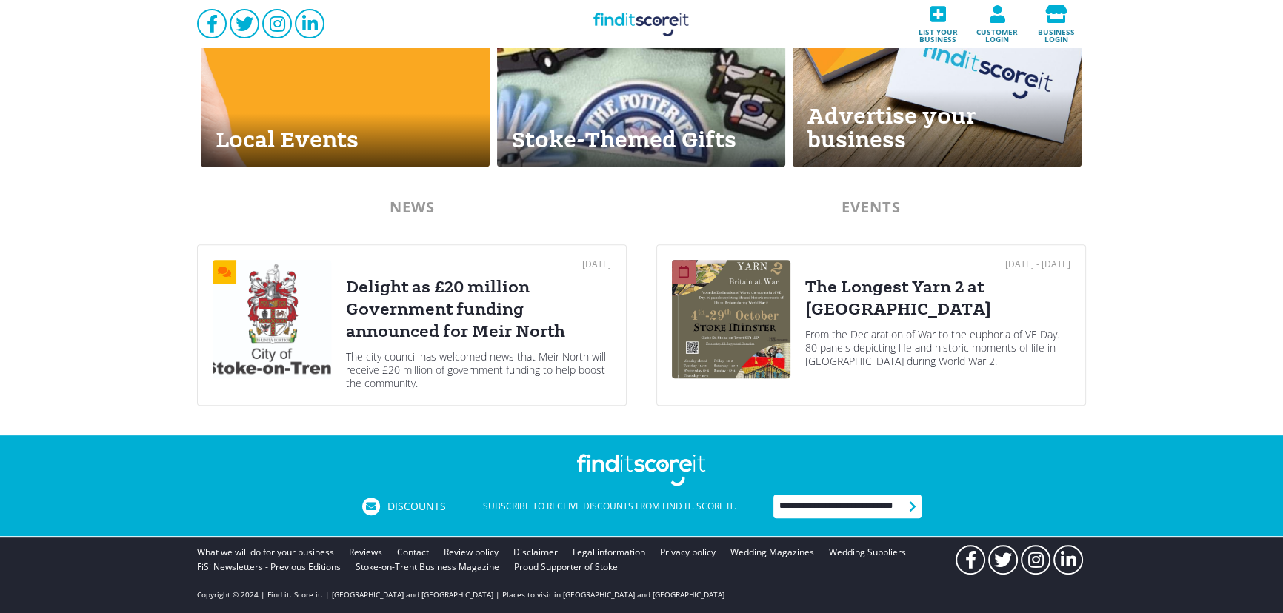
click at [911, 507] on icon at bounding box center [913, 507] width 18 height 24
click at [881, 505] on input "**********" at bounding box center [838, 507] width 130 height 24
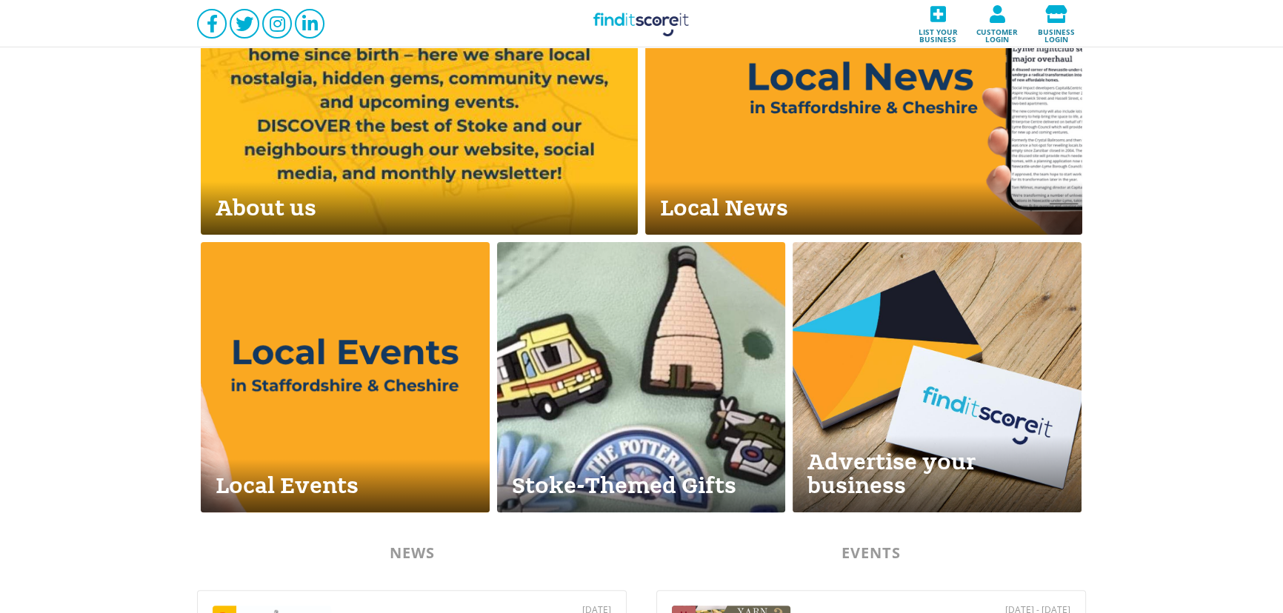
scroll to position [368, 0]
